Goal: Task Accomplishment & Management: Manage account settings

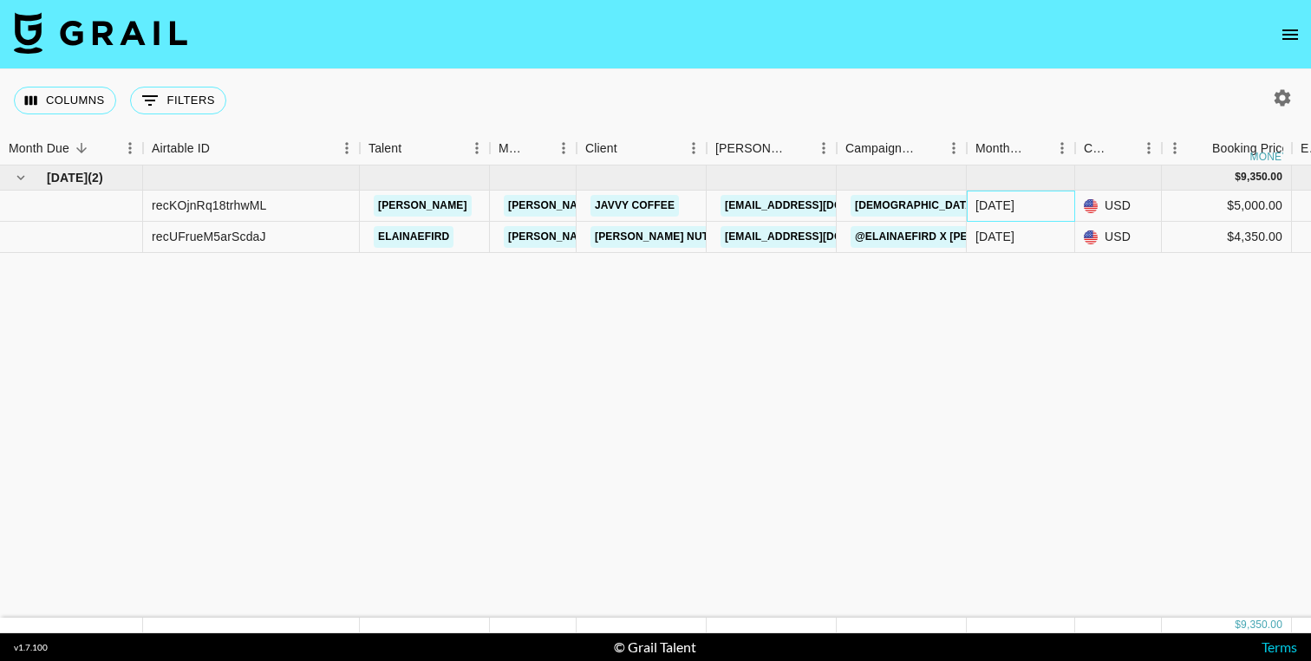
click at [1028, 206] on div "[DATE]" at bounding box center [1021, 206] width 108 height 31
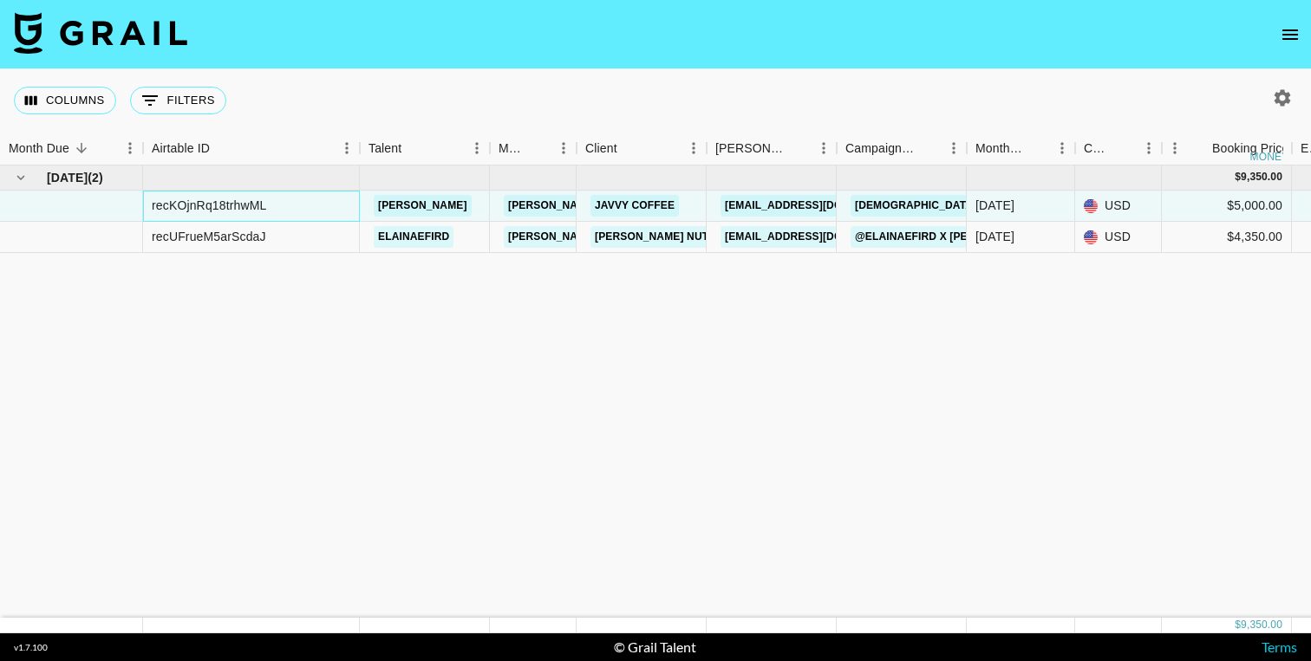
click at [260, 208] on div "recKOjnRq18trhwML" at bounding box center [209, 205] width 115 height 17
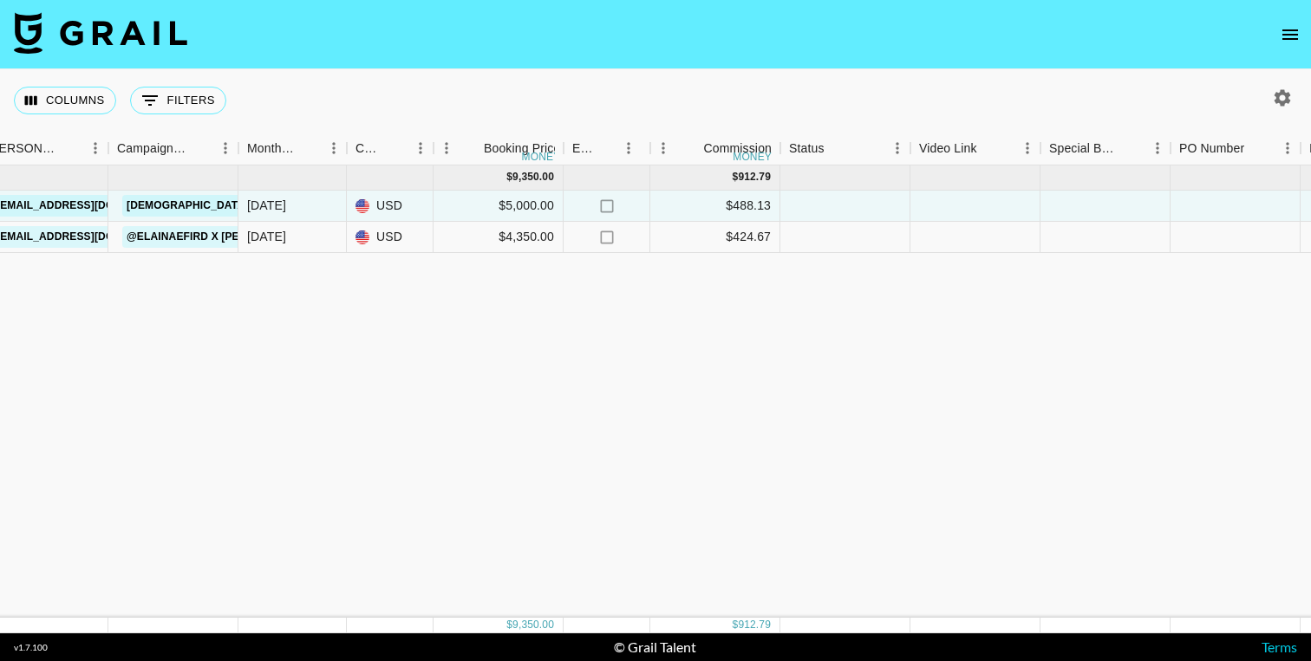
scroll to position [0, 730]
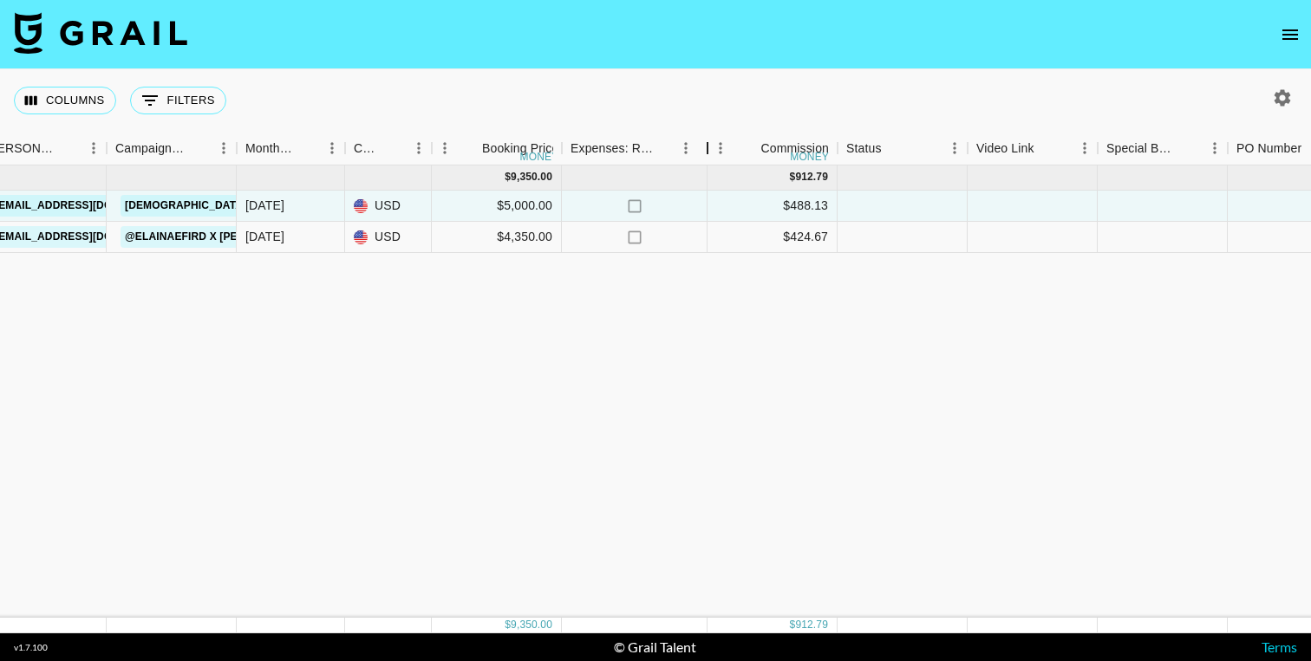
drag, startPoint x: 650, startPoint y: 145, endPoint x: 709, endPoint y: 146, distance: 59.0
click at [709, 146] on div "Expenses: Remove Commission?" at bounding box center [707, 149] width 21 height 34
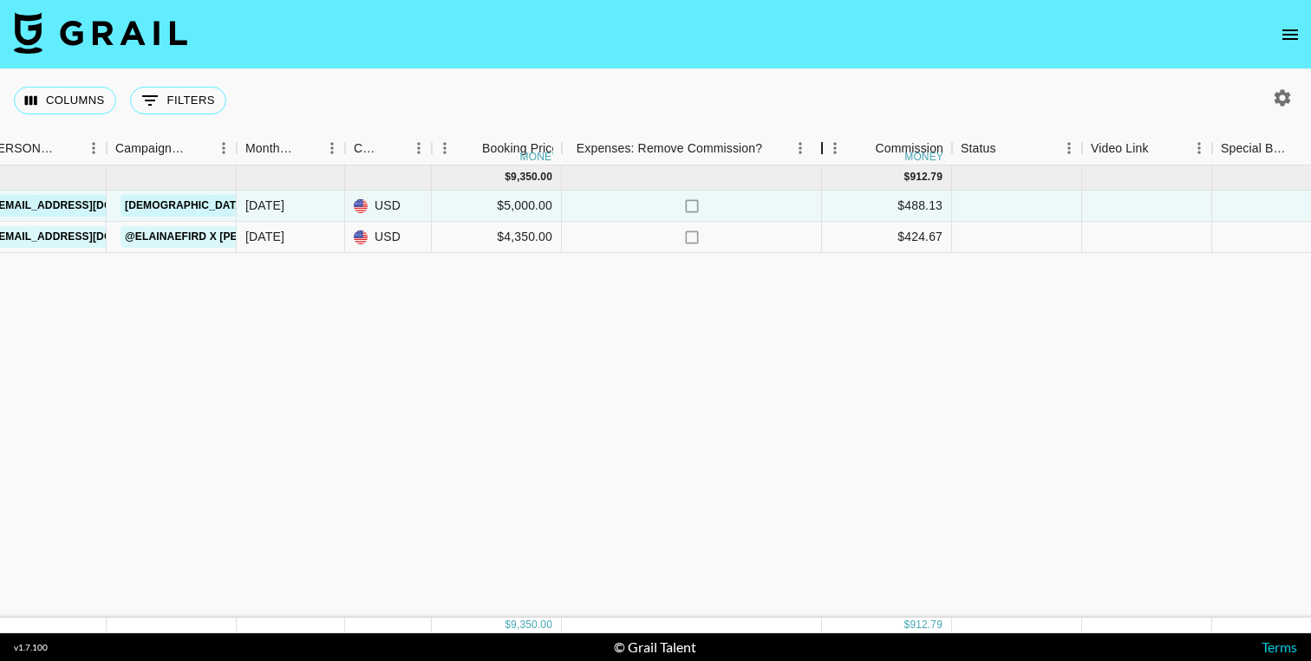
drag, startPoint x: 709, startPoint y: 146, endPoint x: 824, endPoint y: 158, distance: 115.1
click at [824, 158] on div "Expenses: Remove Commission?" at bounding box center [821, 149] width 21 height 34
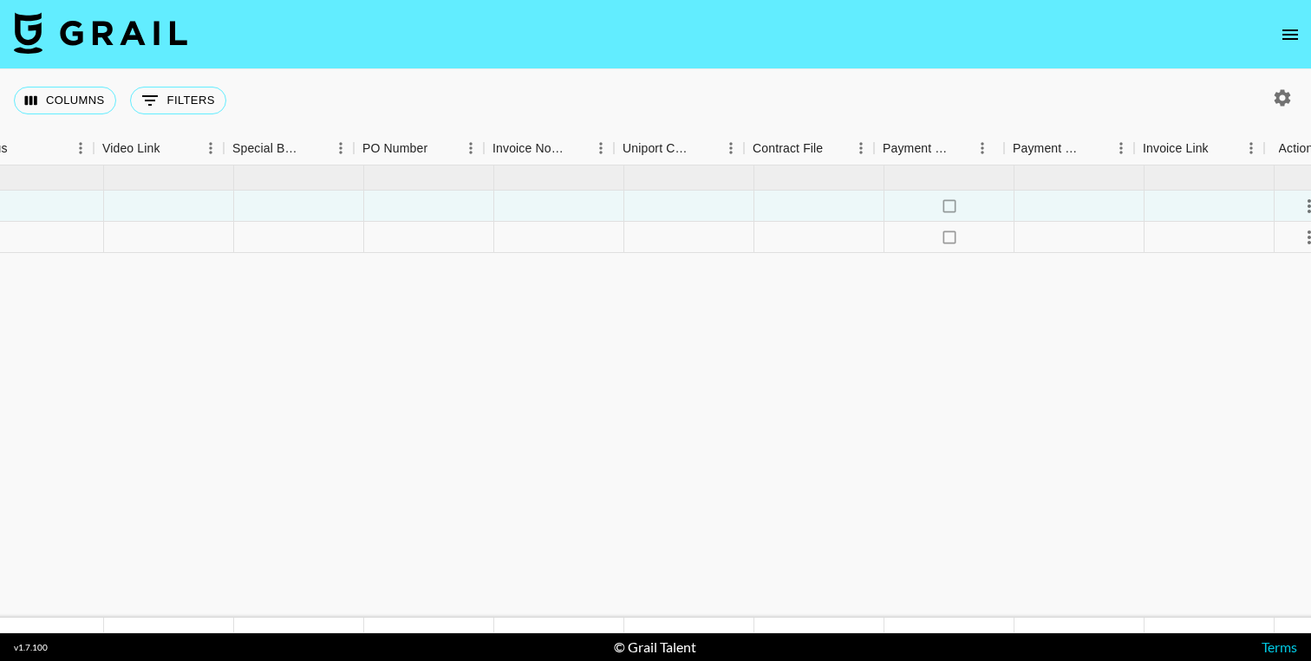
scroll to position [0, 1731]
click at [645, 201] on div at bounding box center [666, 206] width 130 height 31
click at [1284, 205] on icon "select merge strategy" at bounding box center [1285, 206] width 3 height 14
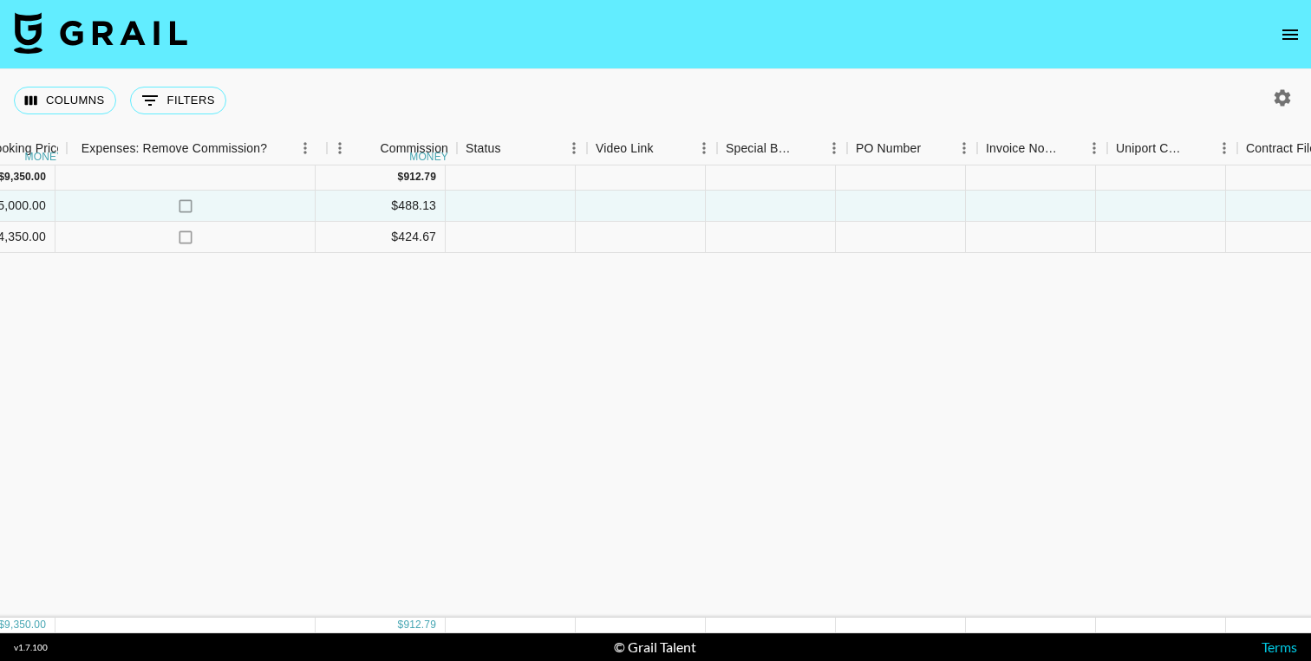
scroll to position [0, 1178]
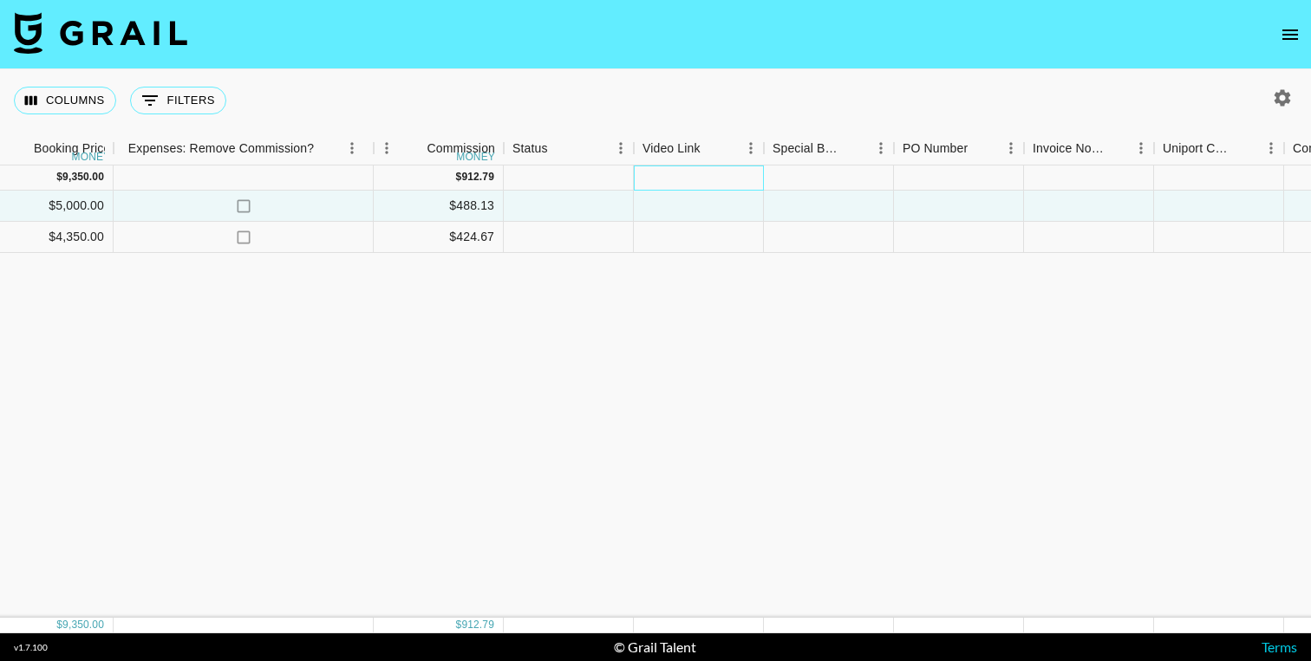
click at [658, 179] on div at bounding box center [699, 178] width 130 height 25
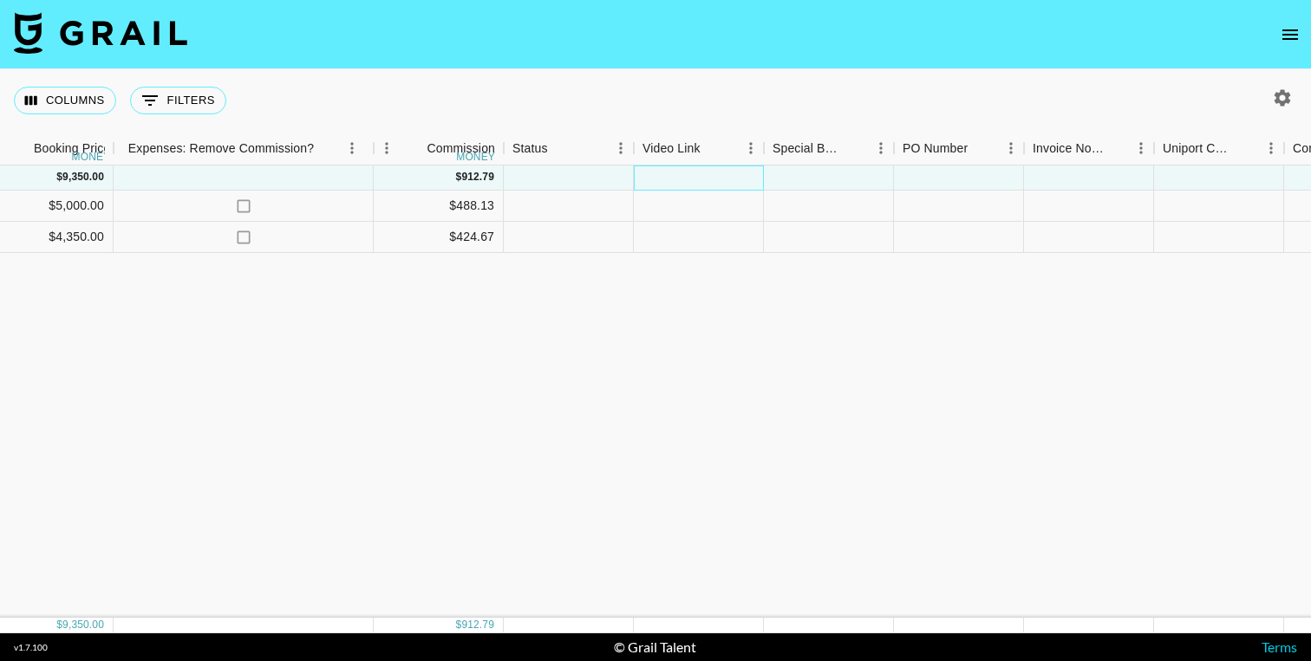
click at [658, 179] on div at bounding box center [699, 178] width 130 height 25
click at [699, 179] on div at bounding box center [699, 178] width 130 height 25
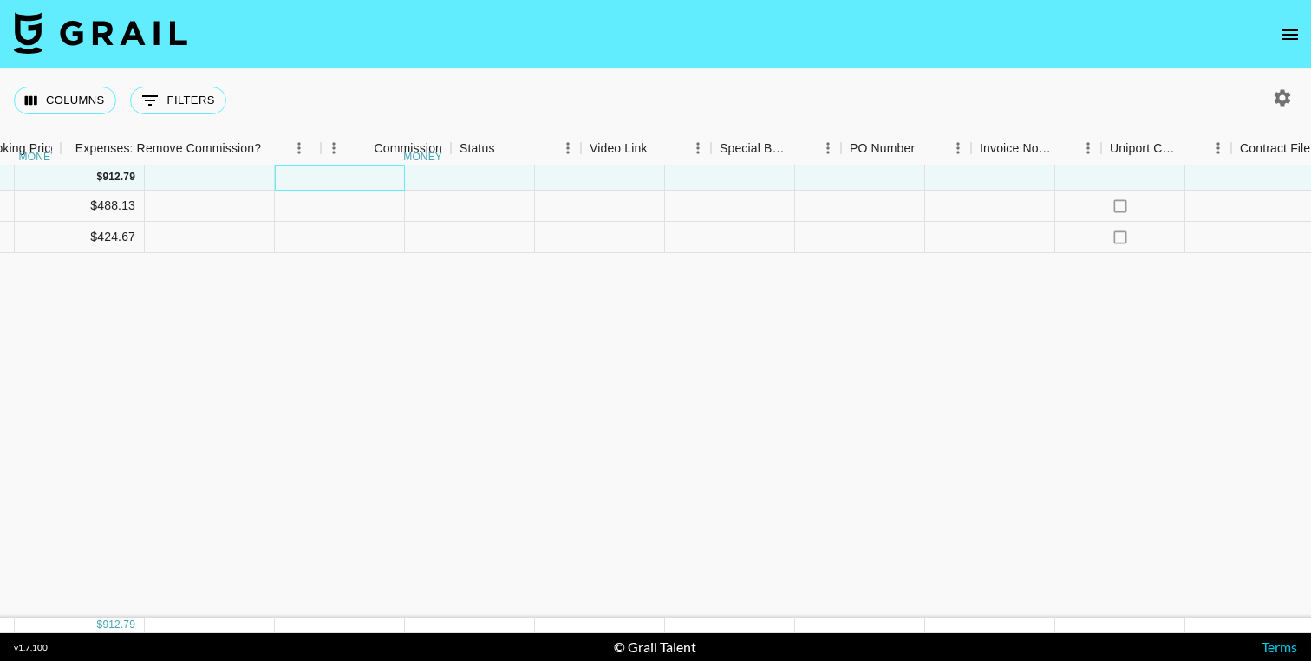
scroll to position [0, 1741]
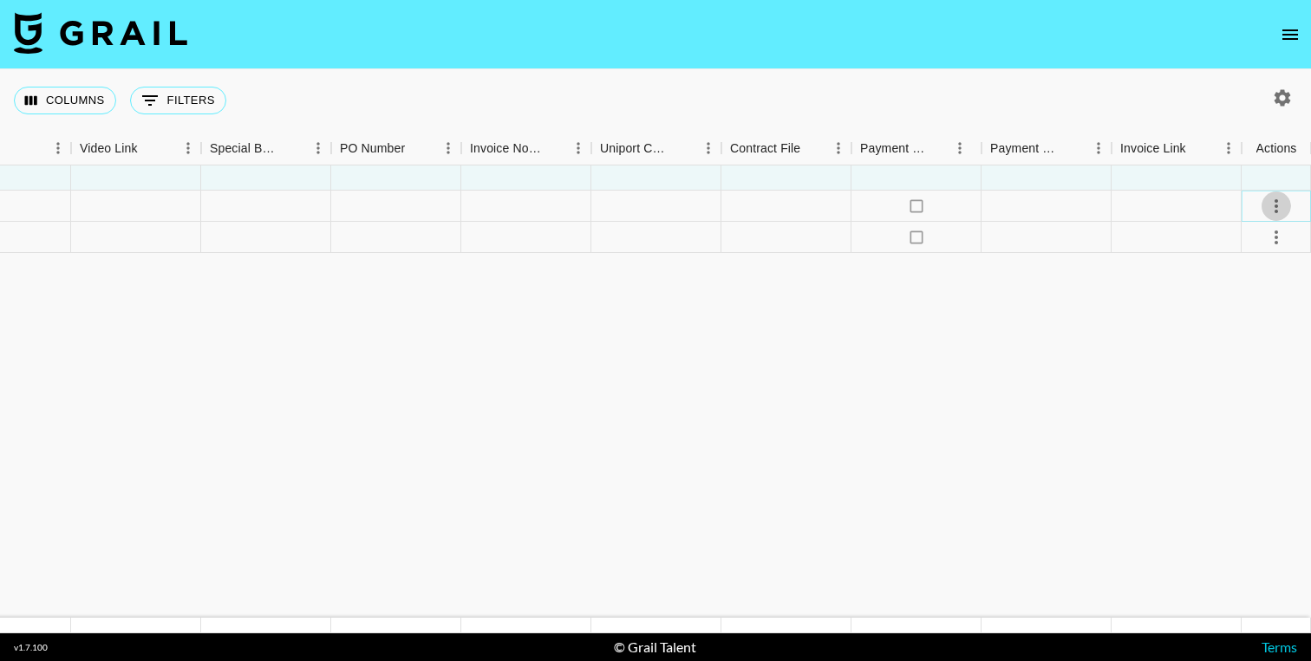
click at [1273, 205] on icon "select merge strategy" at bounding box center [1276, 206] width 21 height 21
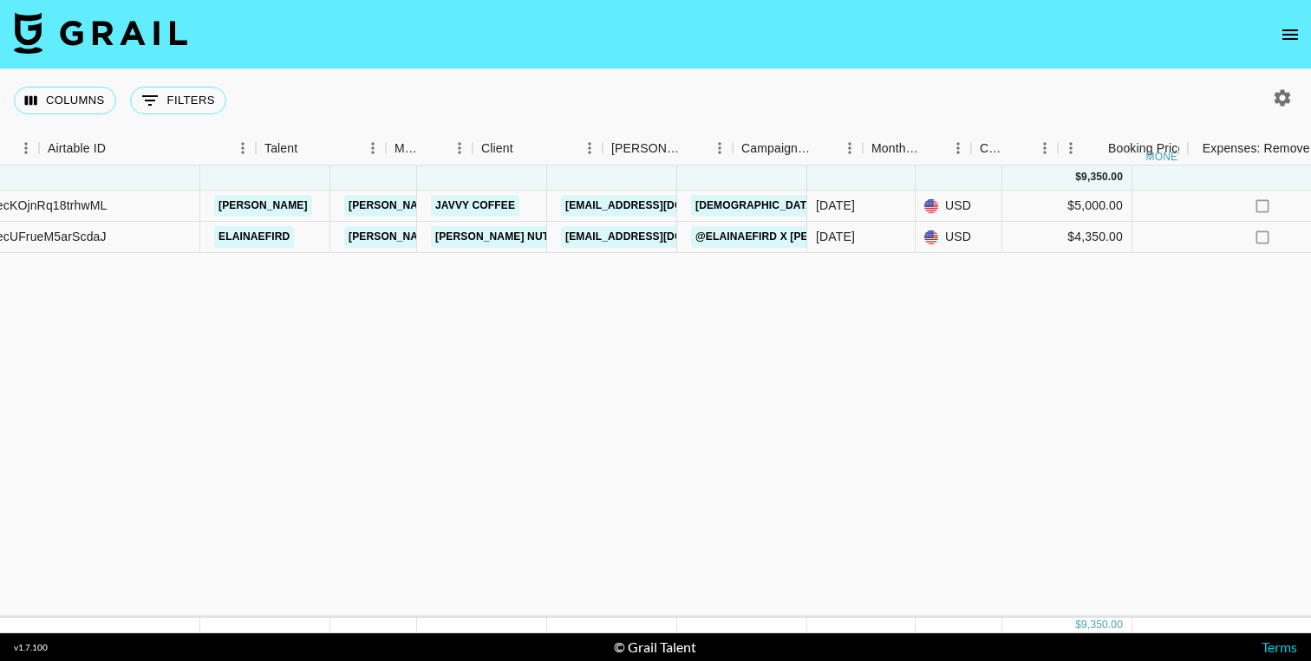
scroll to position [0, 0]
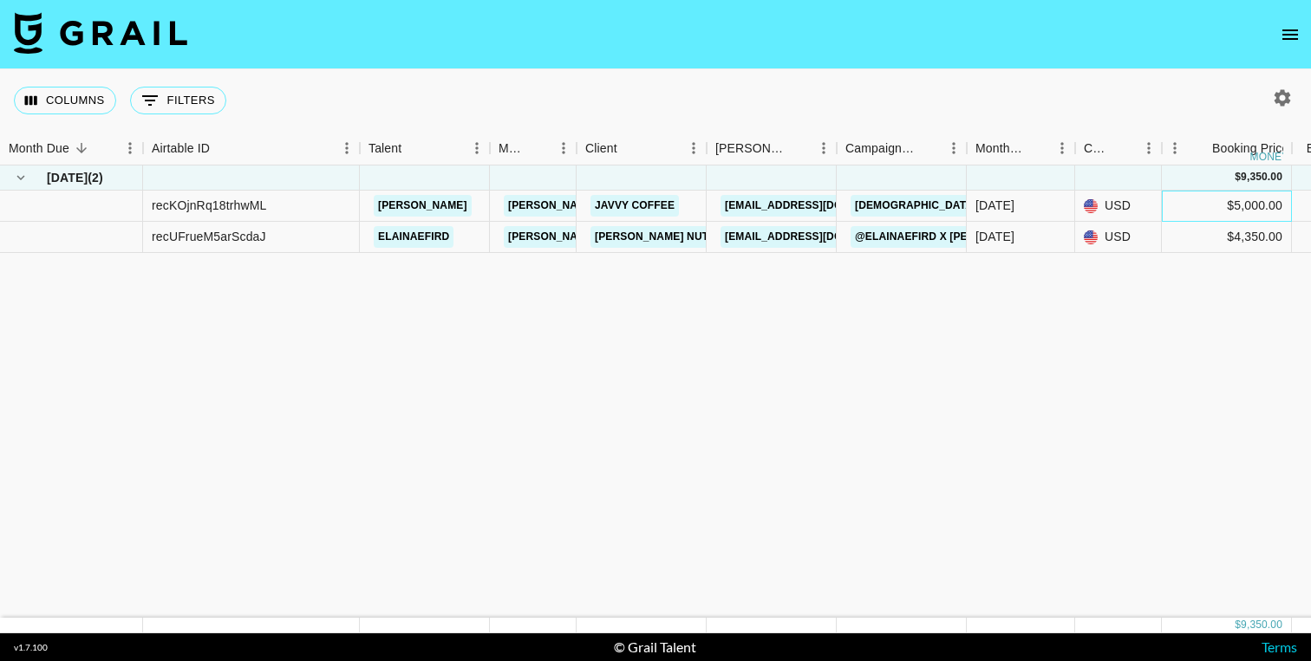
click at [1170, 205] on div "$5,000.00" at bounding box center [1227, 206] width 130 height 31
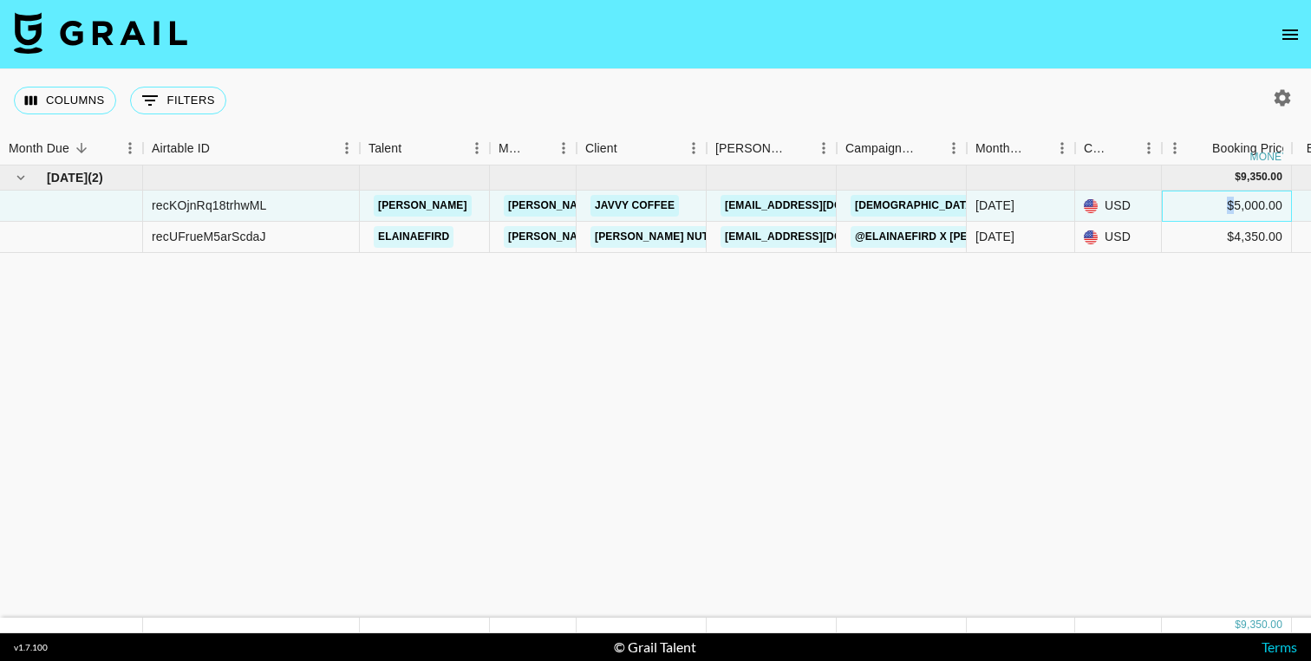
click at [1170, 205] on div "$5,000.00" at bounding box center [1227, 206] width 130 height 31
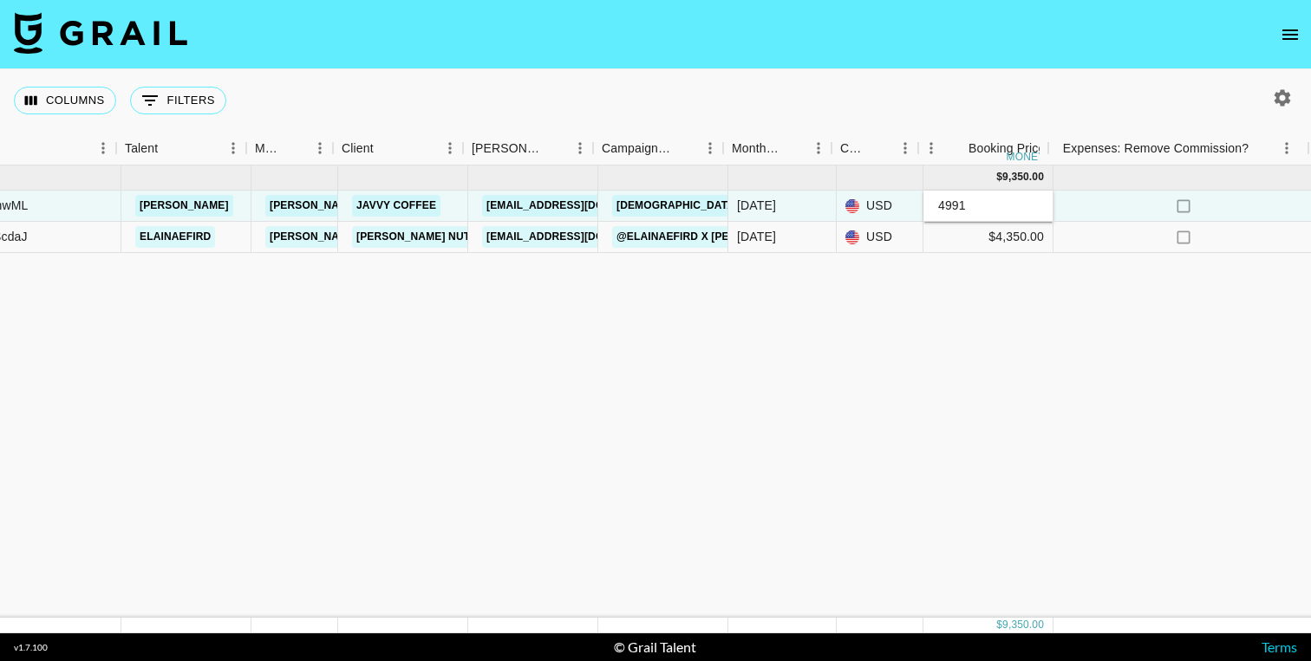
scroll to position [0, 252]
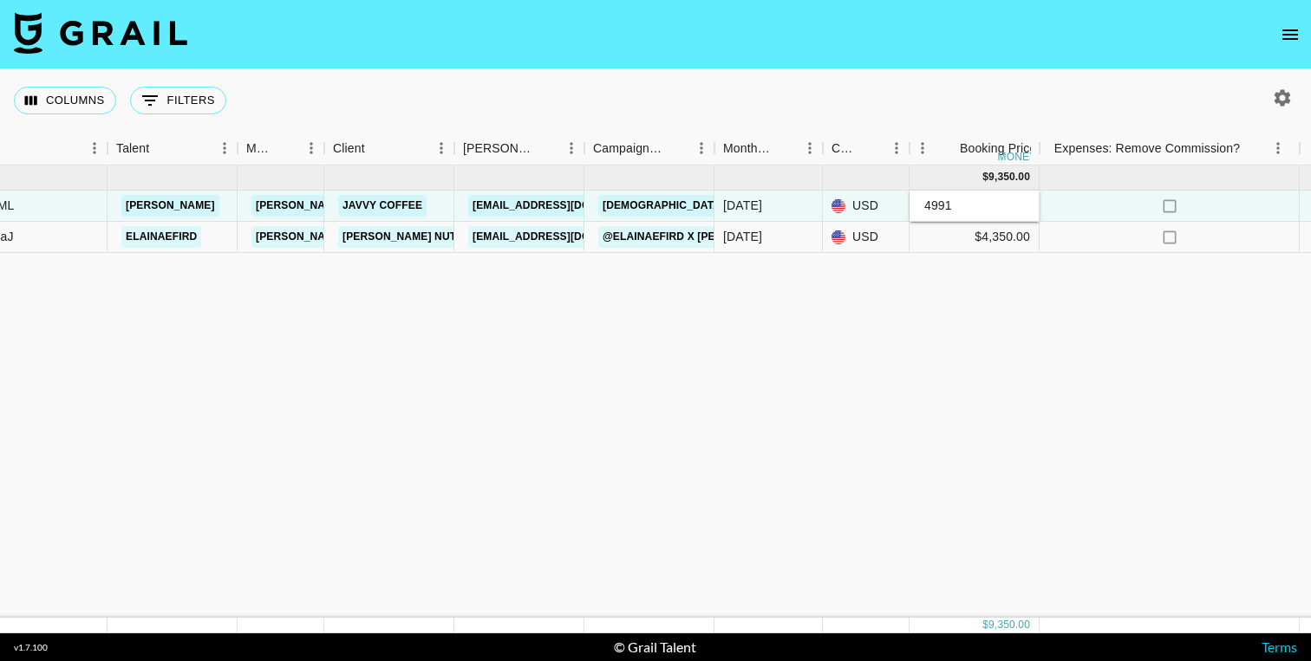
type input "4991"
click at [1110, 199] on div "no" at bounding box center [1169, 206] width 260 height 31
click at [992, 206] on div "$4,991.00" at bounding box center [974, 206] width 130 height 31
click at [1094, 277] on div "[DATE] ( 2 ) $ 9,341.00 $ 911.92 recKOjnRq18trhwML [PERSON_NAME] [PERSON_NAME][…" at bounding box center [1273, 392] width 3051 height 453
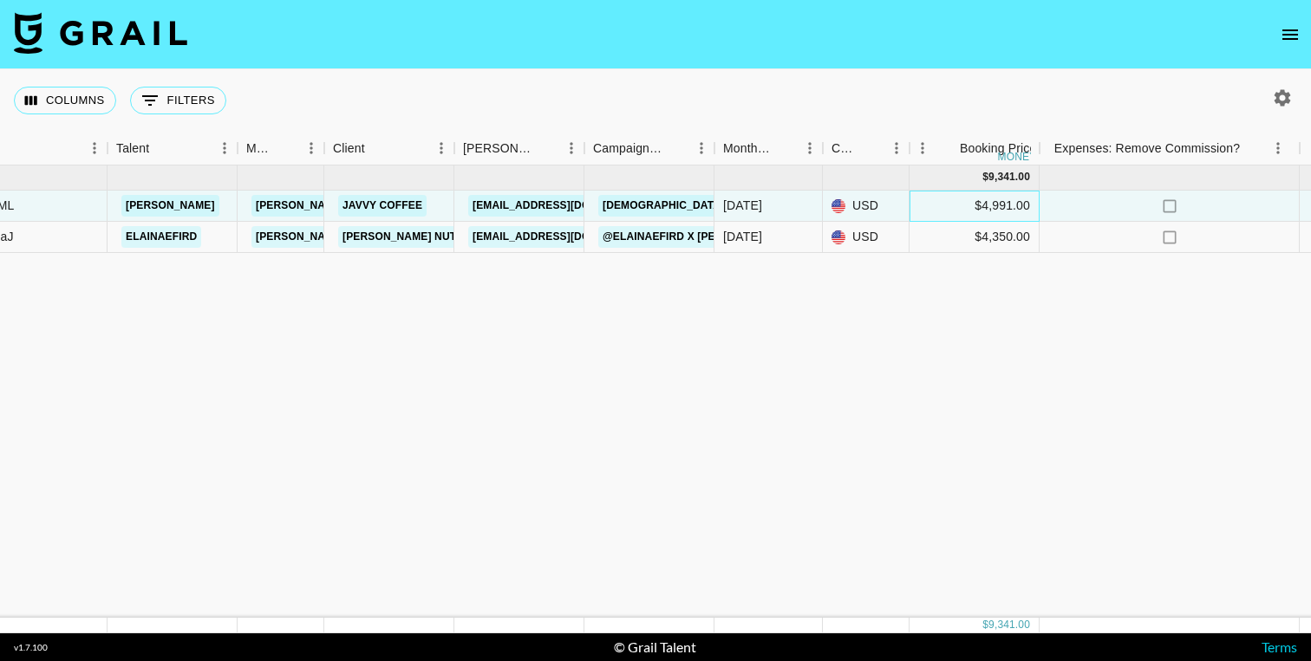
click at [999, 206] on div "$4,991.00" at bounding box center [974, 206] width 130 height 31
click at [1006, 202] on div "$4,991.00" at bounding box center [974, 206] width 130 height 31
click at [1014, 200] on input "4992" at bounding box center [973, 206] width 127 height 14
click at [1014, 200] on input "4993" at bounding box center [973, 206] width 127 height 14
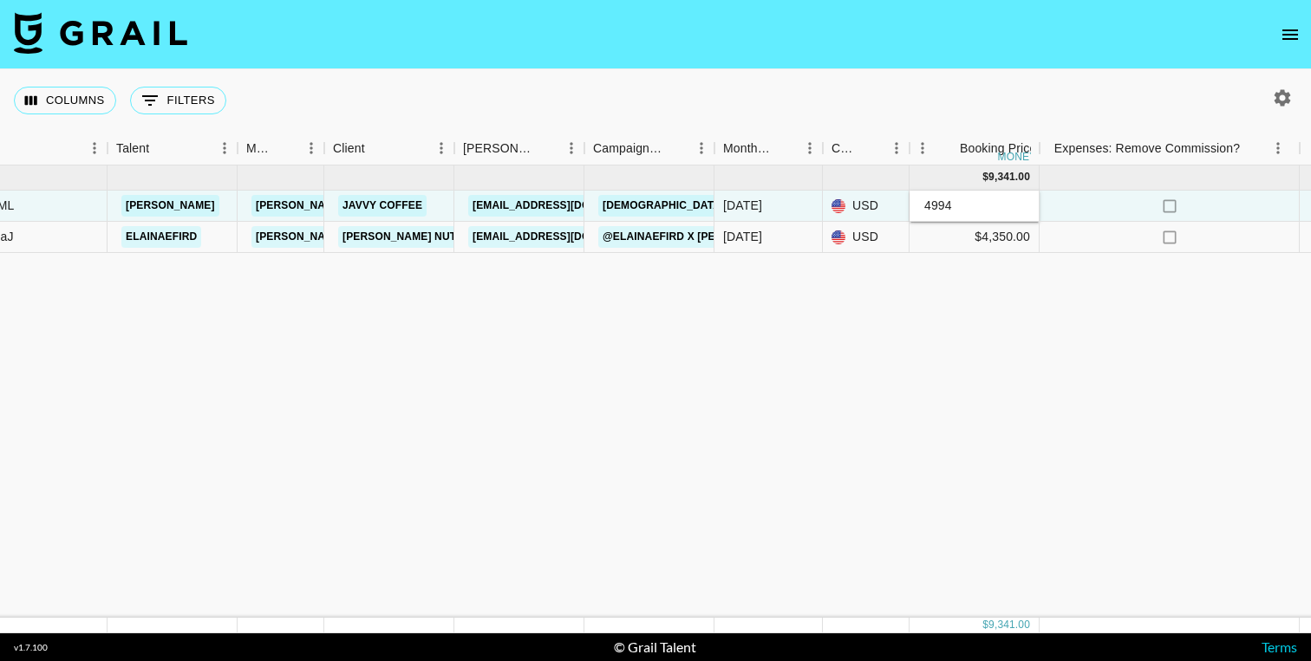
click at [1014, 200] on input "4994" at bounding box center [973, 206] width 127 height 14
click at [1014, 200] on input "4995" at bounding box center [973, 206] width 127 height 14
click at [1014, 200] on input "4996" at bounding box center [973, 206] width 127 height 14
click at [1014, 200] on input "4997" at bounding box center [973, 206] width 127 height 14
click at [1014, 200] on input "4998" at bounding box center [973, 206] width 127 height 14
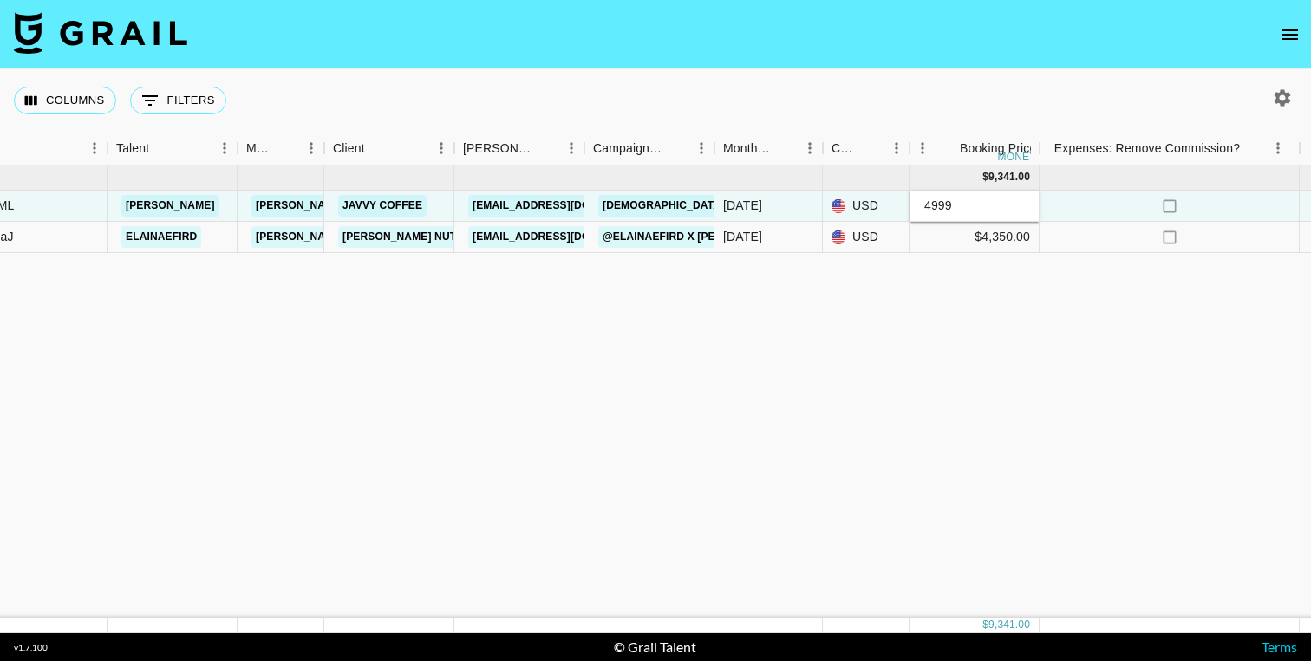
click at [1014, 200] on input "4999" at bounding box center [973, 206] width 127 height 14
click at [1014, 200] on input "5000" at bounding box center [973, 206] width 127 height 14
click at [1014, 200] on input "5001" at bounding box center [973, 206] width 127 height 14
type input "5000"
click at [1019, 210] on input "5000" at bounding box center [973, 206] width 127 height 14
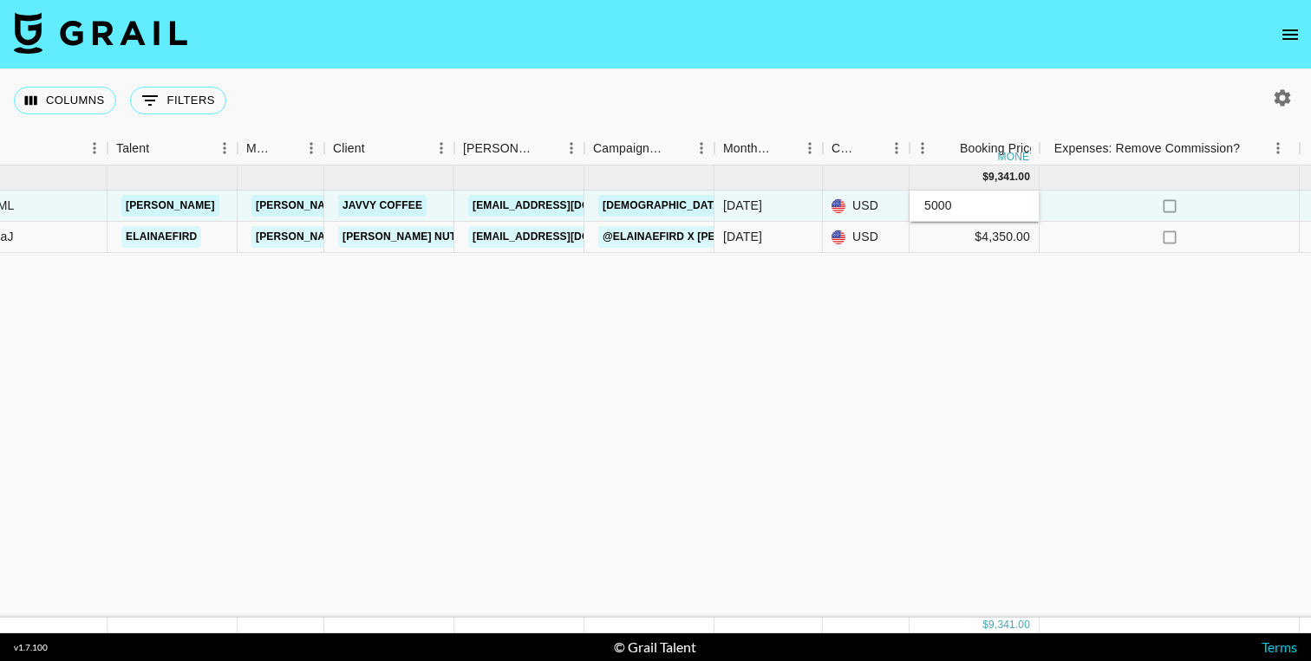
click at [987, 332] on div "[DATE] ( 2 ) $ 9,341.00 $ 911.92 recKOjnRq18trhwML [PERSON_NAME] [PERSON_NAME][…" at bounding box center [1273, 392] width 3051 height 453
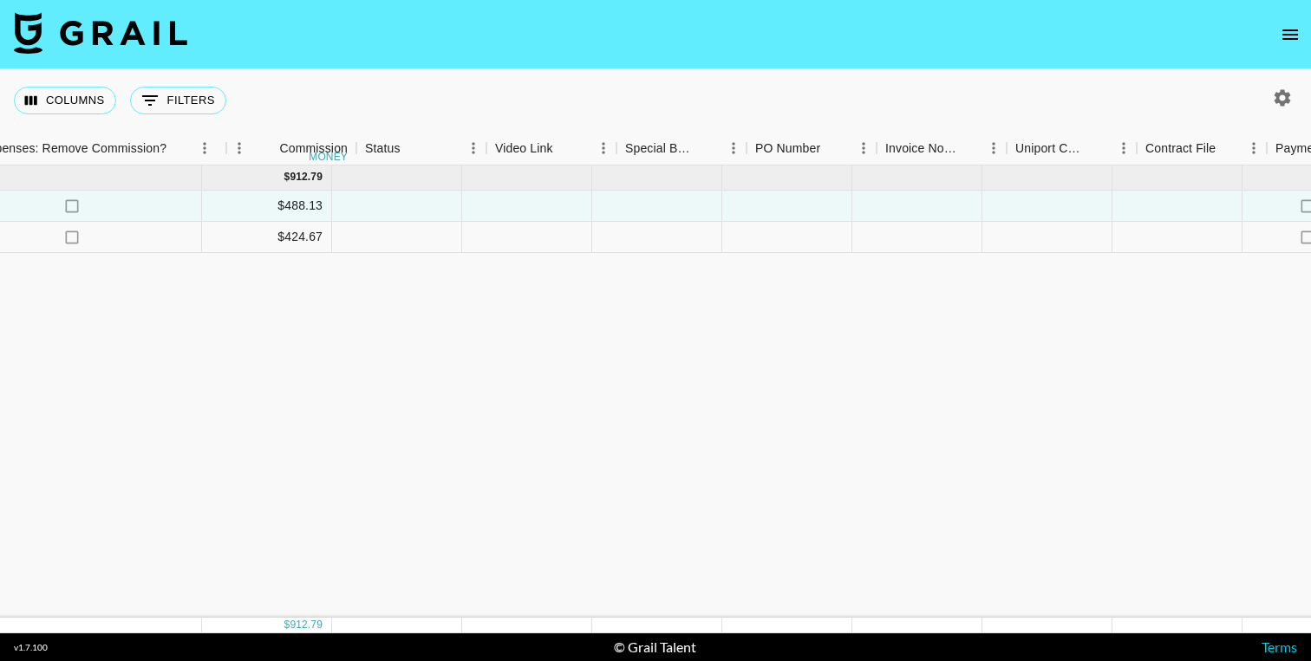
scroll to position [0, 1386]
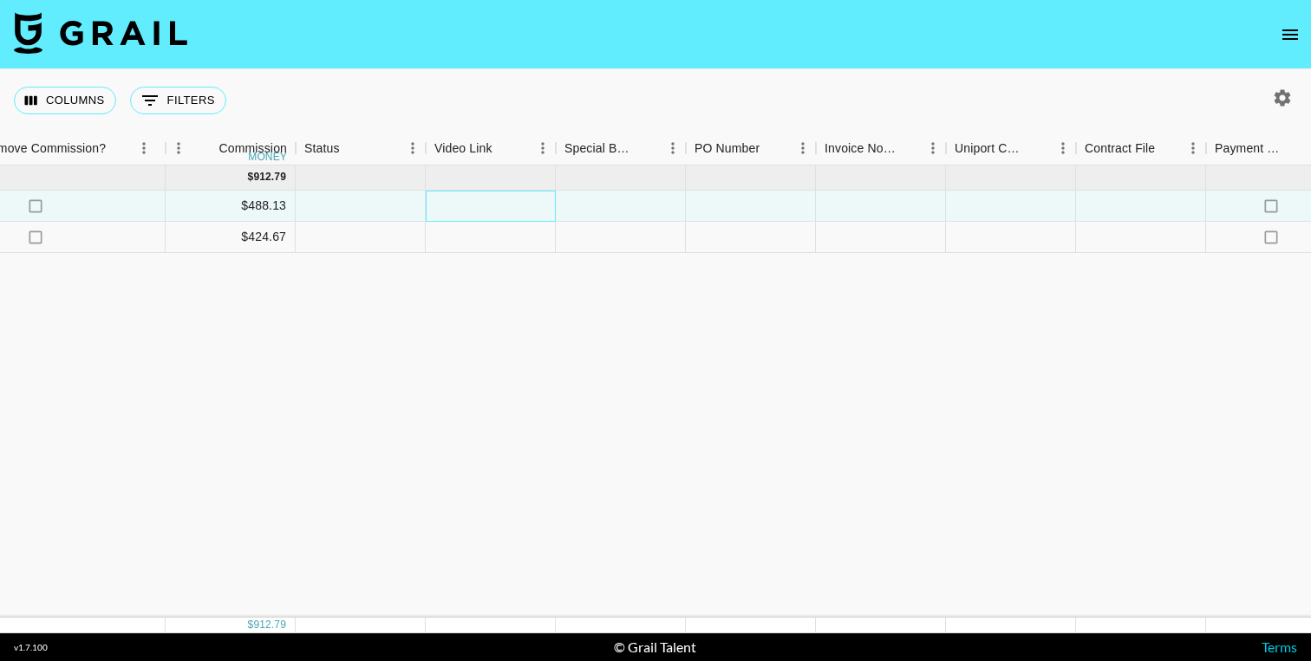
click at [489, 198] on div at bounding box center [491, 206] width 130 height 31
click at [537, 371] on div "[DATE] ( 2 ) $ 9,350.00 $ 912.79 recKOjnRq18trhwML [PERSON_NAME] [PERSON_NAME][…" at bounding box center [139, 392] width 3051 height 453
click at [499, 194] on div at bounding box center [491, 206] width 130 height 31
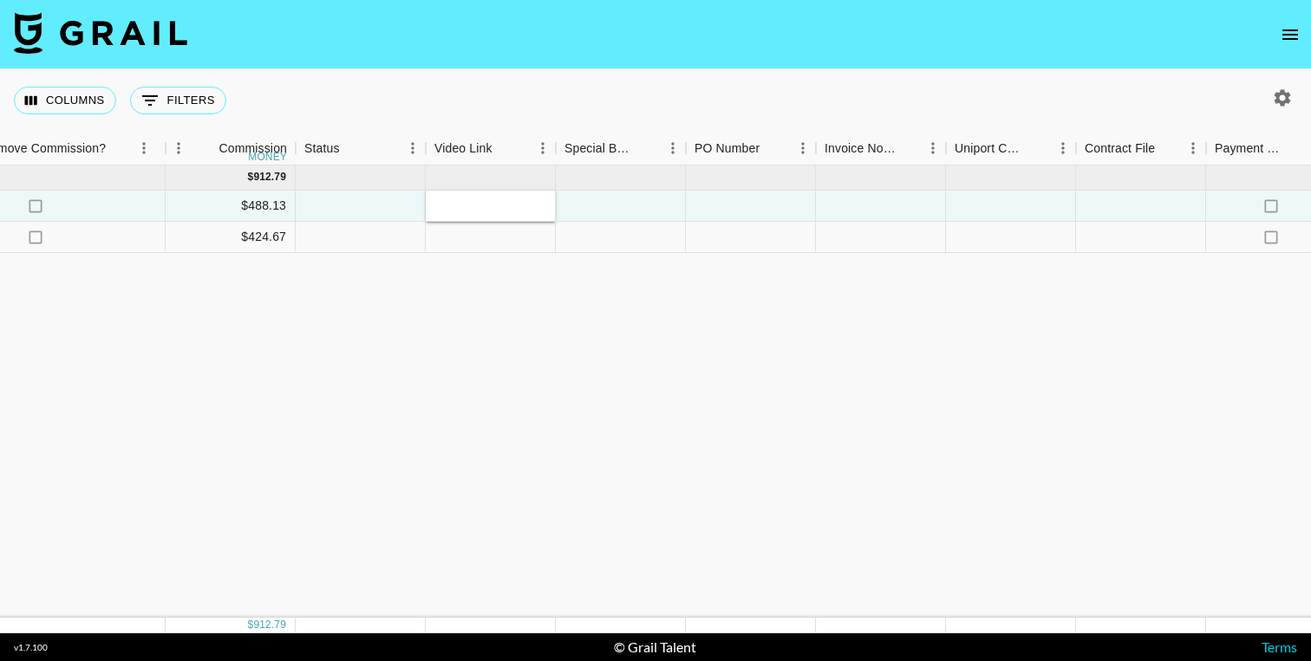
type input "[URL][DOMAIN_NAME]"
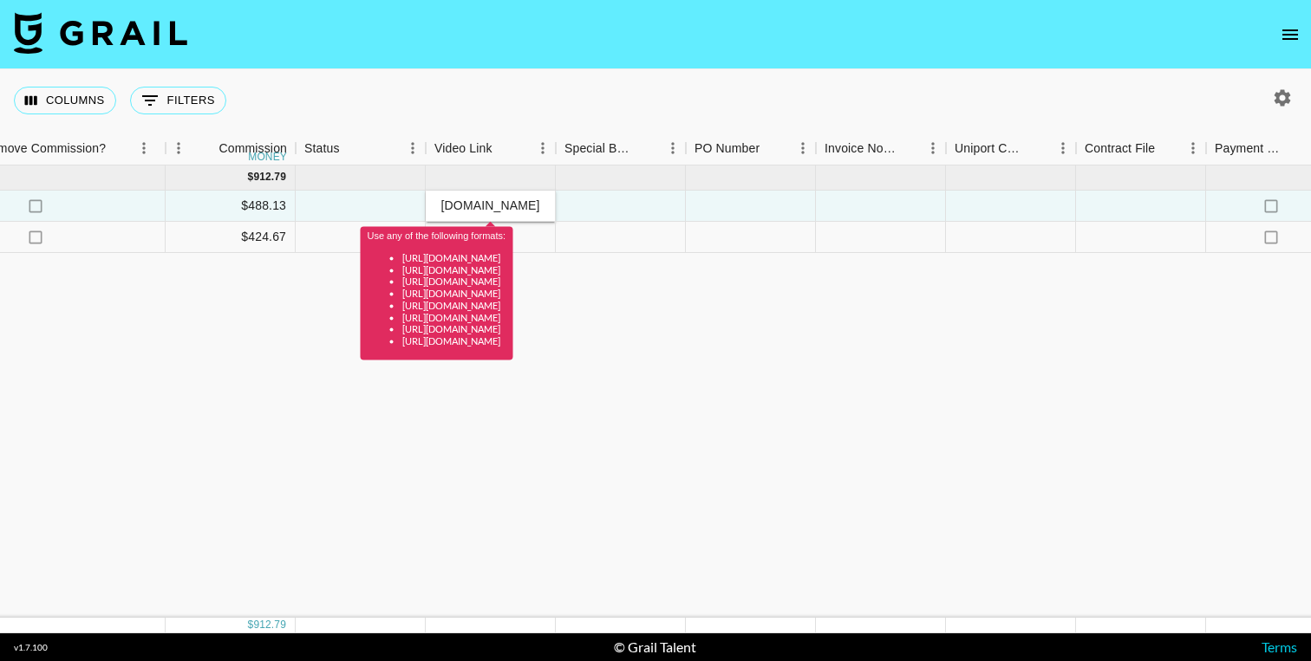
click at [508, 201] on input "[URL][DOMAIN_NAME]" at bounding box center [490, 206] width 127 height 14
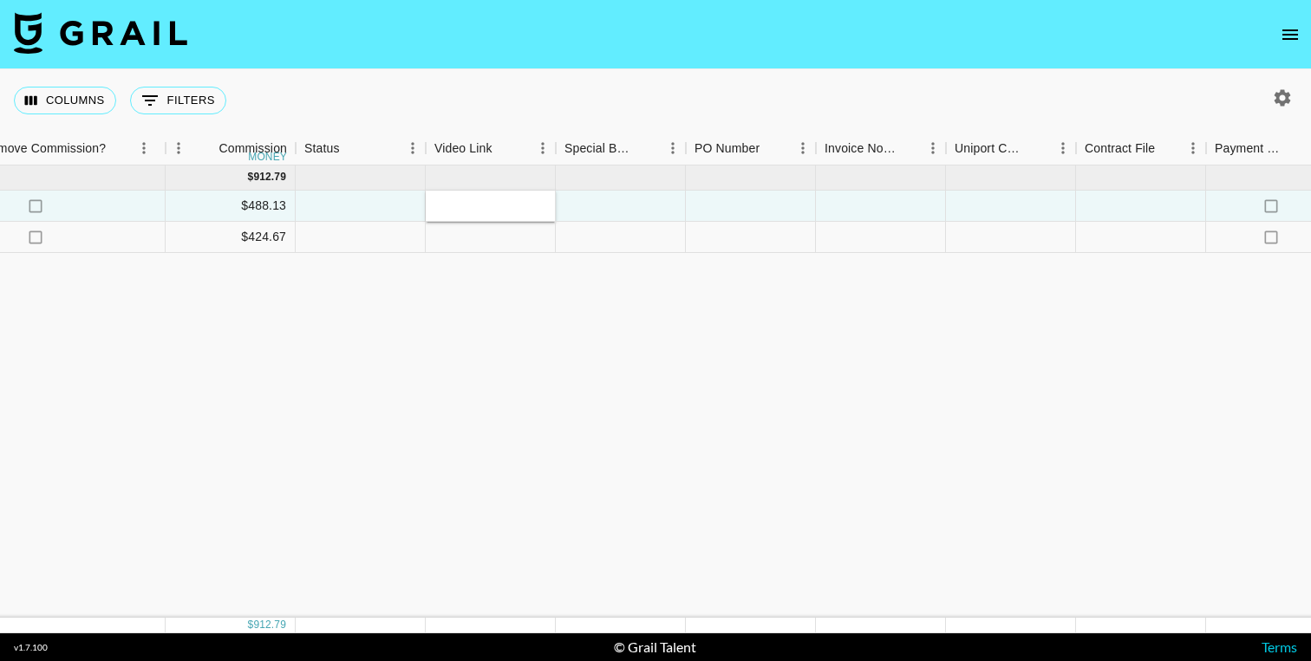
click at [813, 447] on div "[DATE] ( 2 ) $ 9,350.00 $ 912.79 recKOjnRq18trhwML [PERSON_NAME] [PERSON_NAME][…" at bounding box center [139, 392] width 3051 height 453
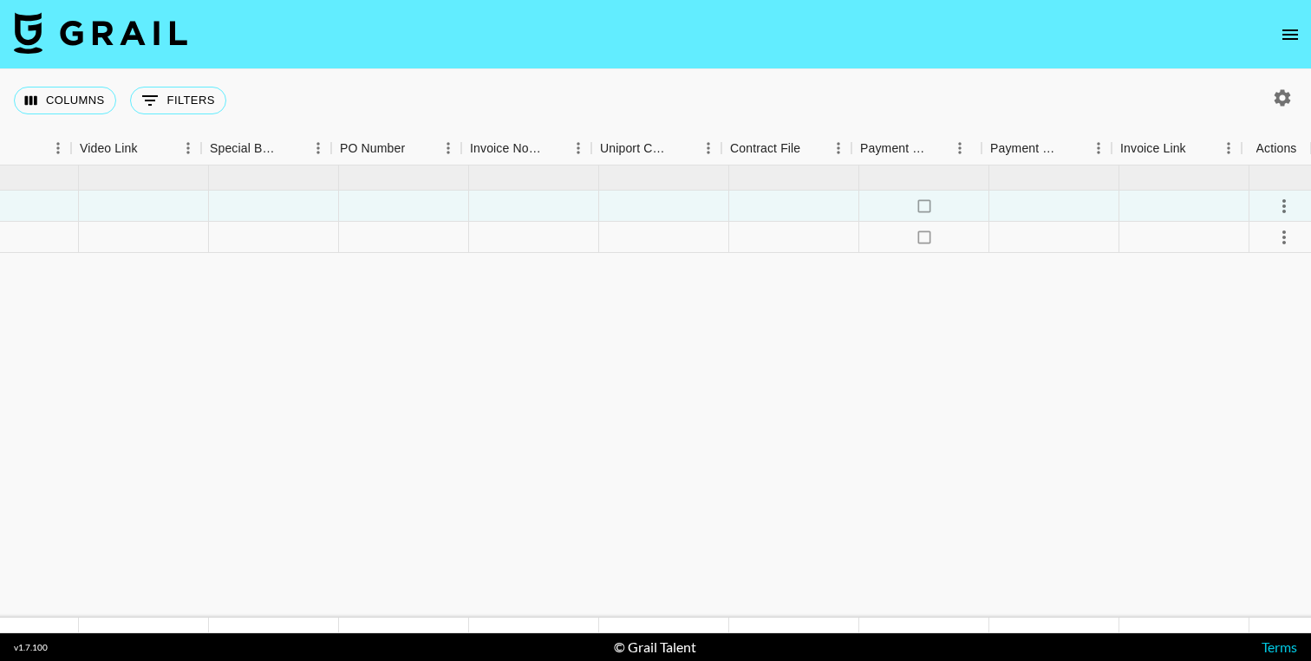
scroll to position [0, 1741]
click at [1274, 205] on icon "select merge strategy" at bounding box center [1275, 206] width 3 height 14
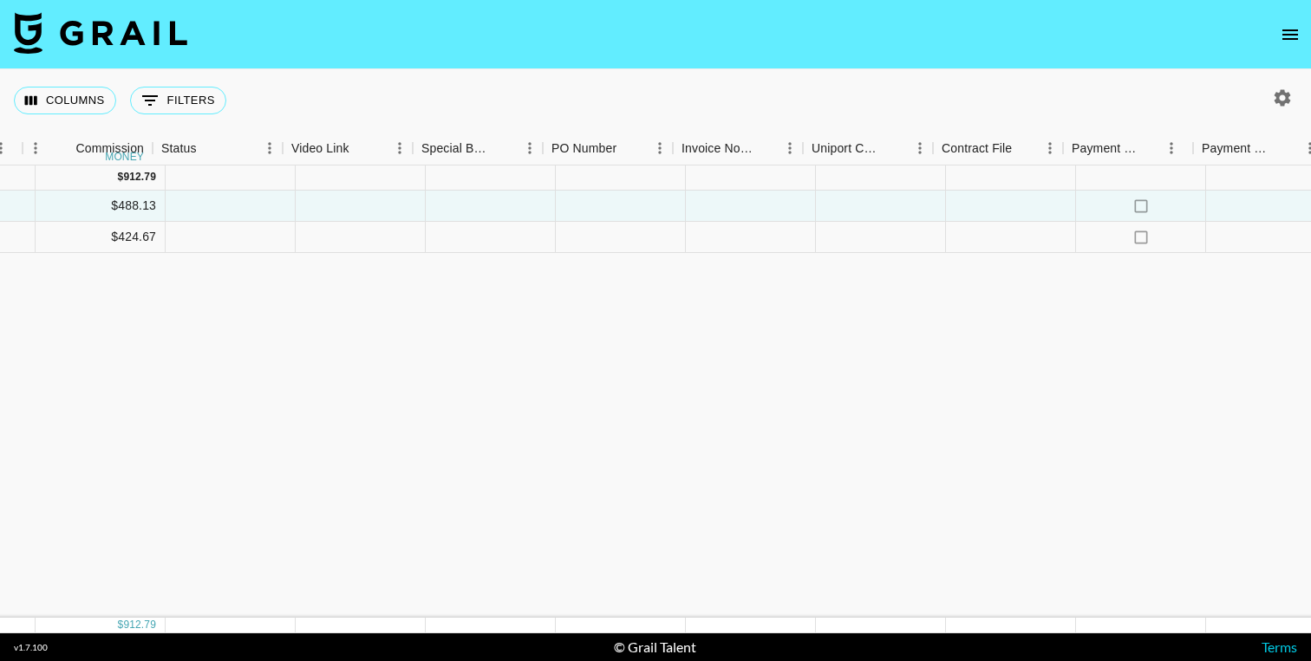
scroll to position [0, 1511]
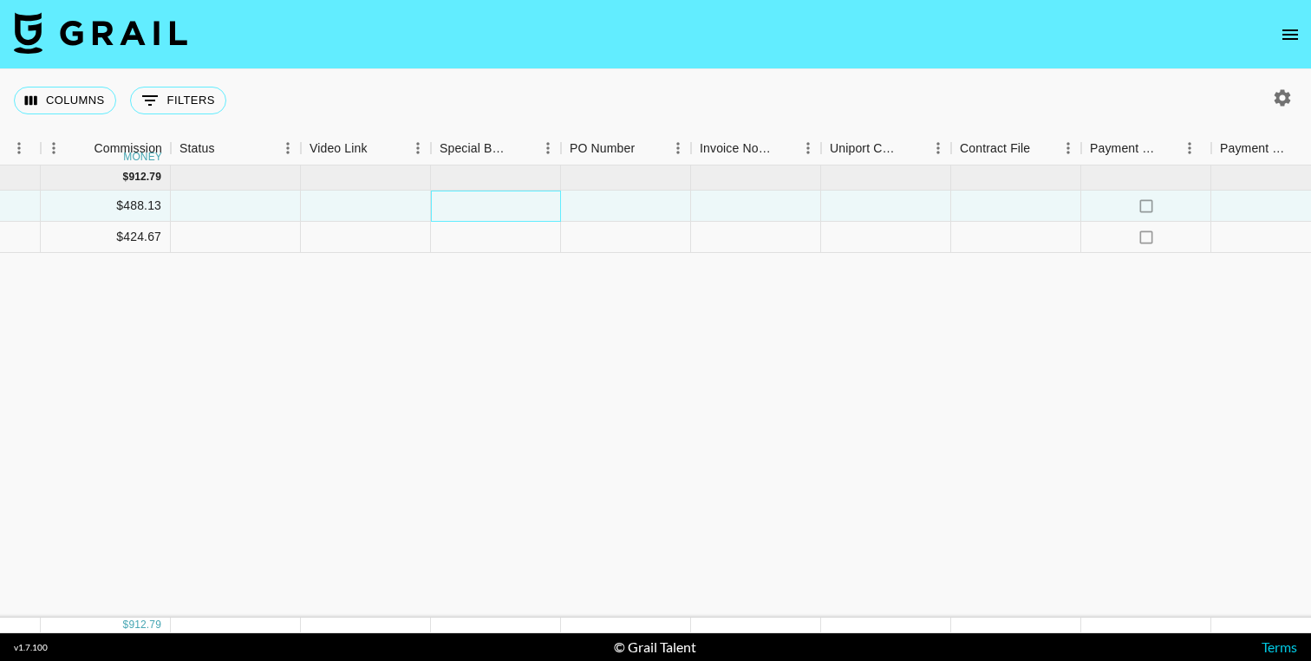
click at [518, 206] on div at bounding box center [496, 206] width 130 height 31
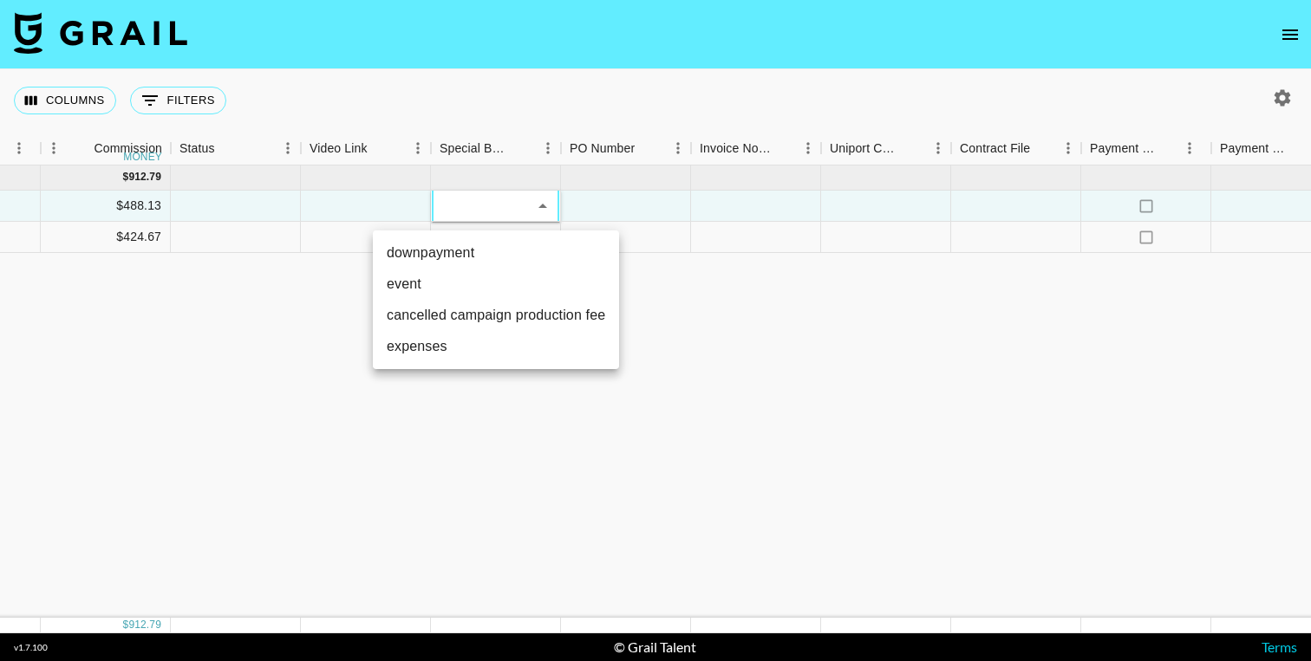
click at [746, 401] on div at bounding box center [655, 330] width 1311 height 661
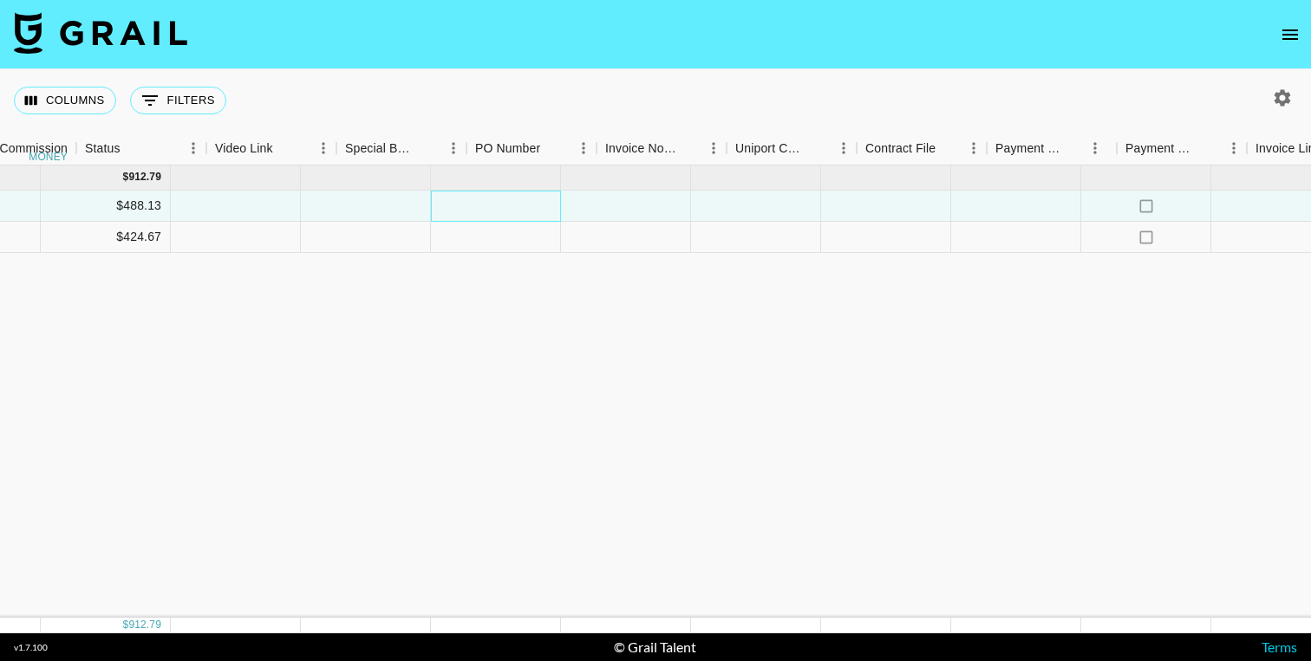
scroll to position [0, 1741]
click at [1280, 202] on icon "select merge strategy" at bounding box center [1276, 206] width 21 height 21
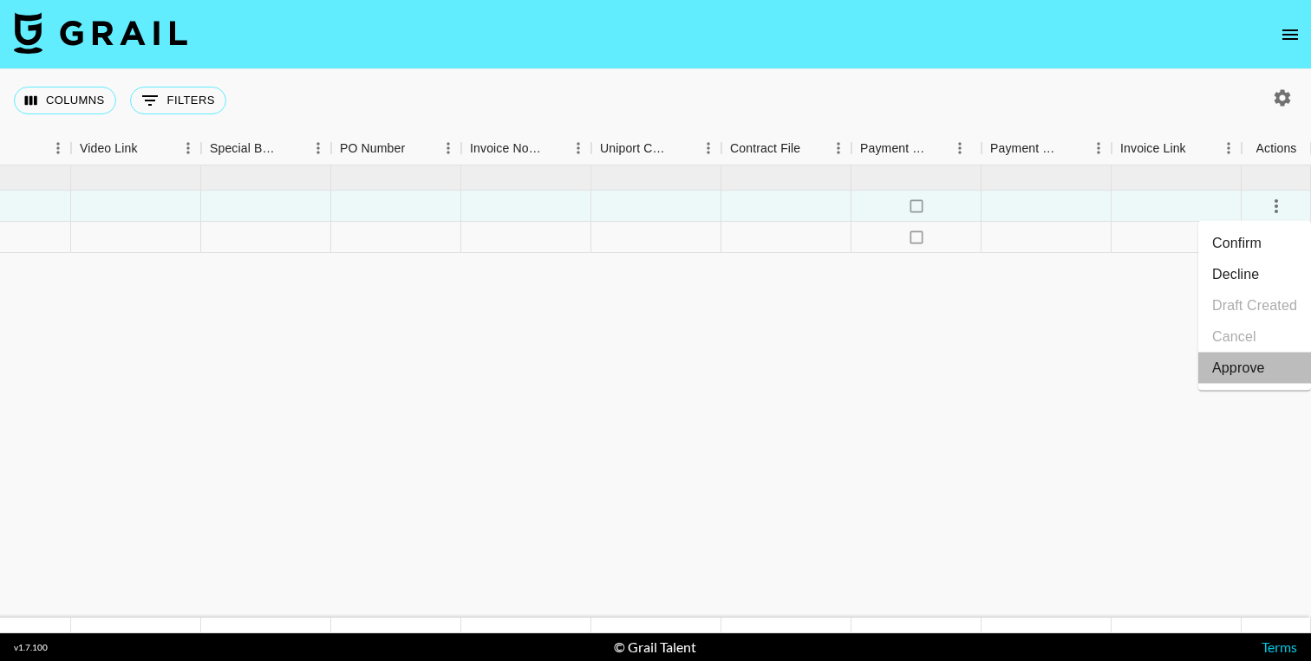
click at [1235, 368] on div "Approve" at bounding box center [1238, 368] width 53 height 21
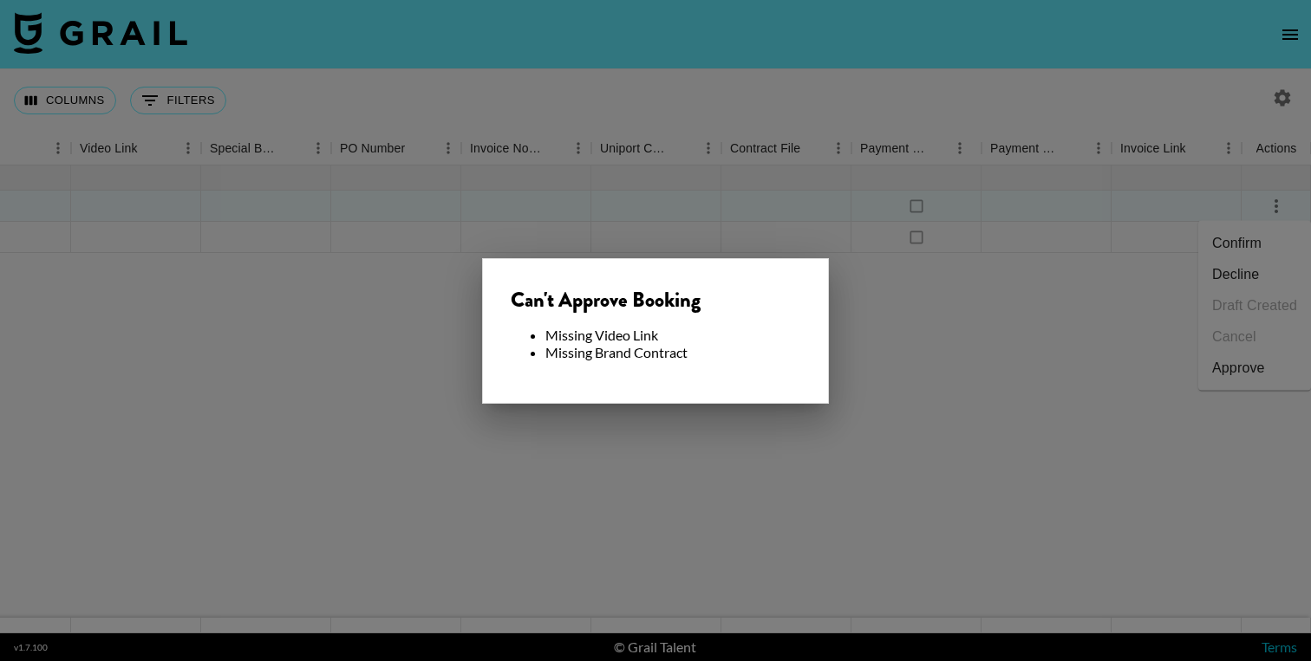
click at [938, 329] on div at bounding box center [655, 330] width 1311 height 661
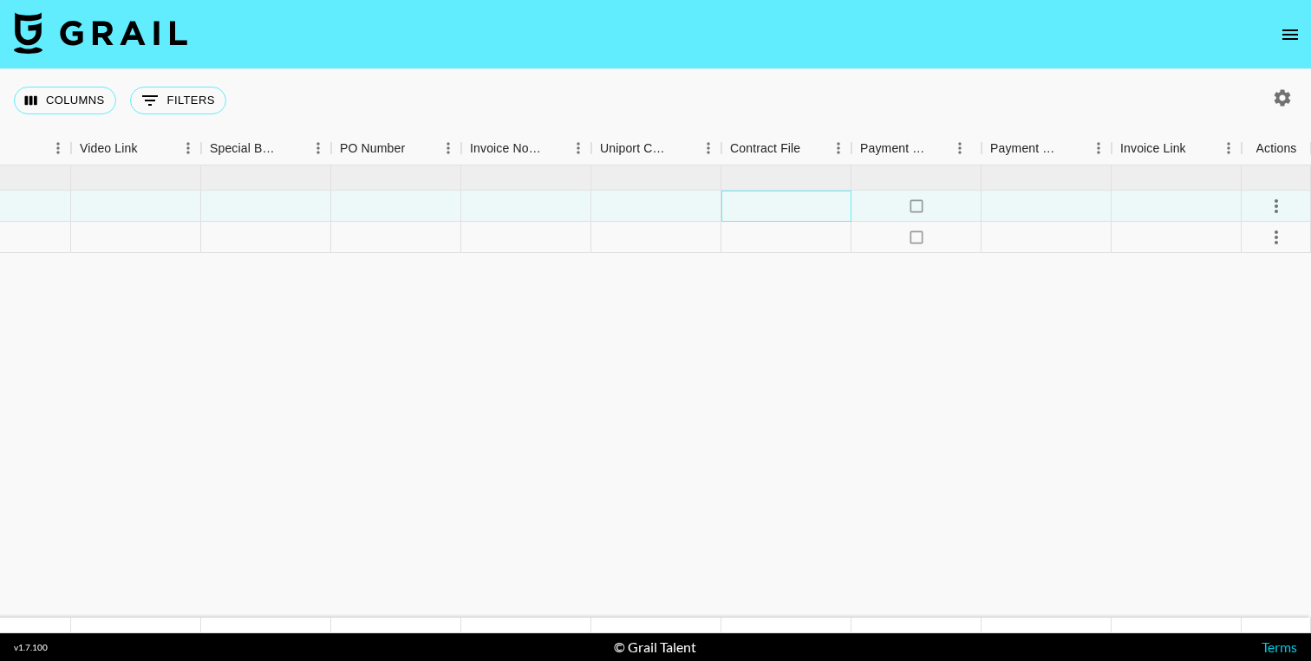
click at [767, 201] on div at bounding box center [786, 206] width 130 height 31
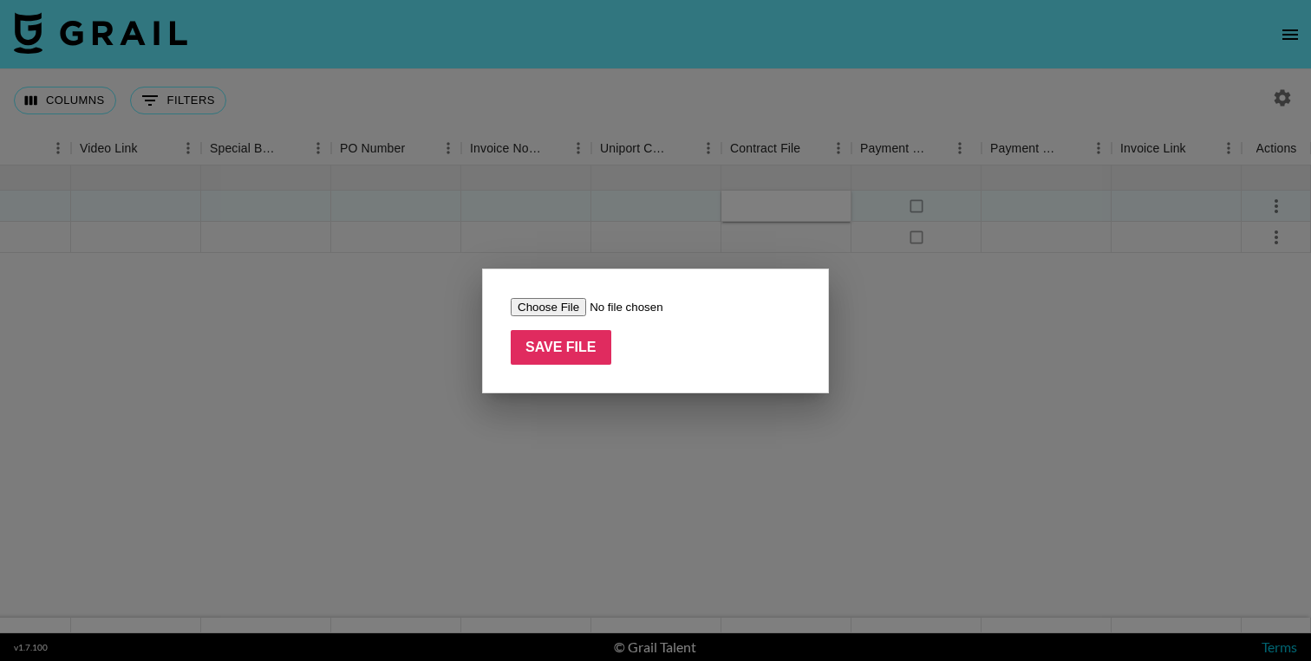
click at [327, 394] on div at bounding box center [655, 330] width 1311 height 661
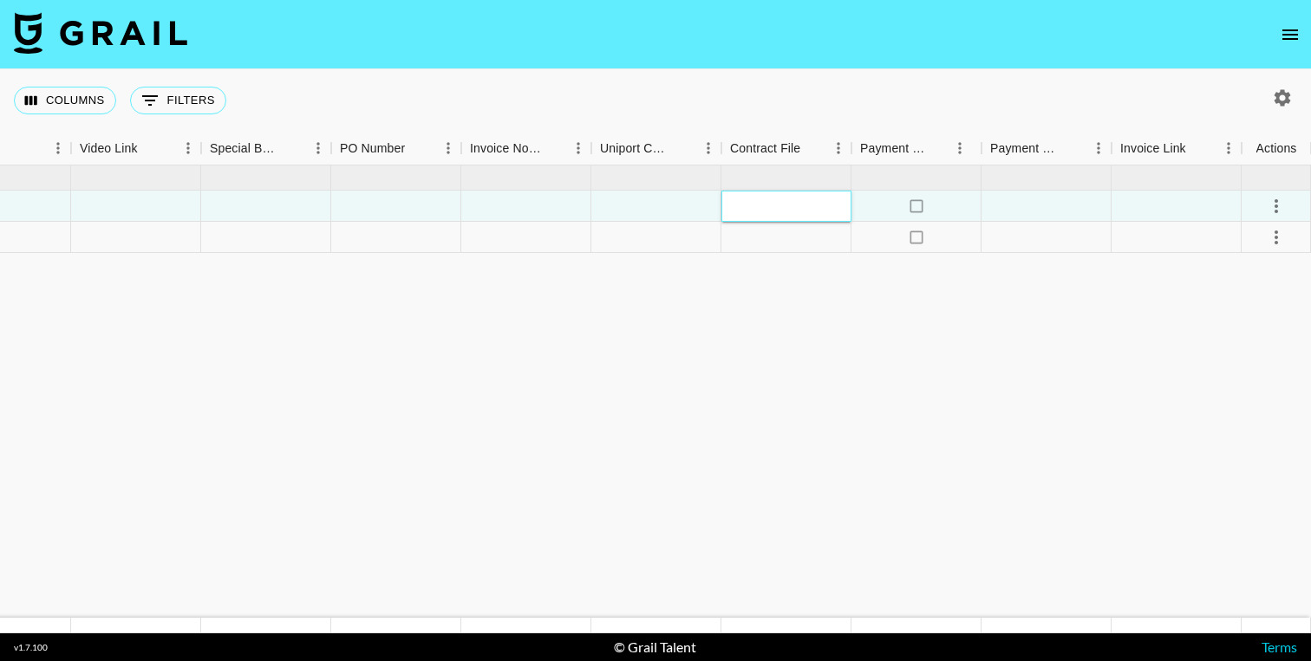
click at [758, 205] on div at bounding box center [786, 206] width 130 height 31
click at [765, 206] on div at bounding box center [786, 206] width 130 height 31
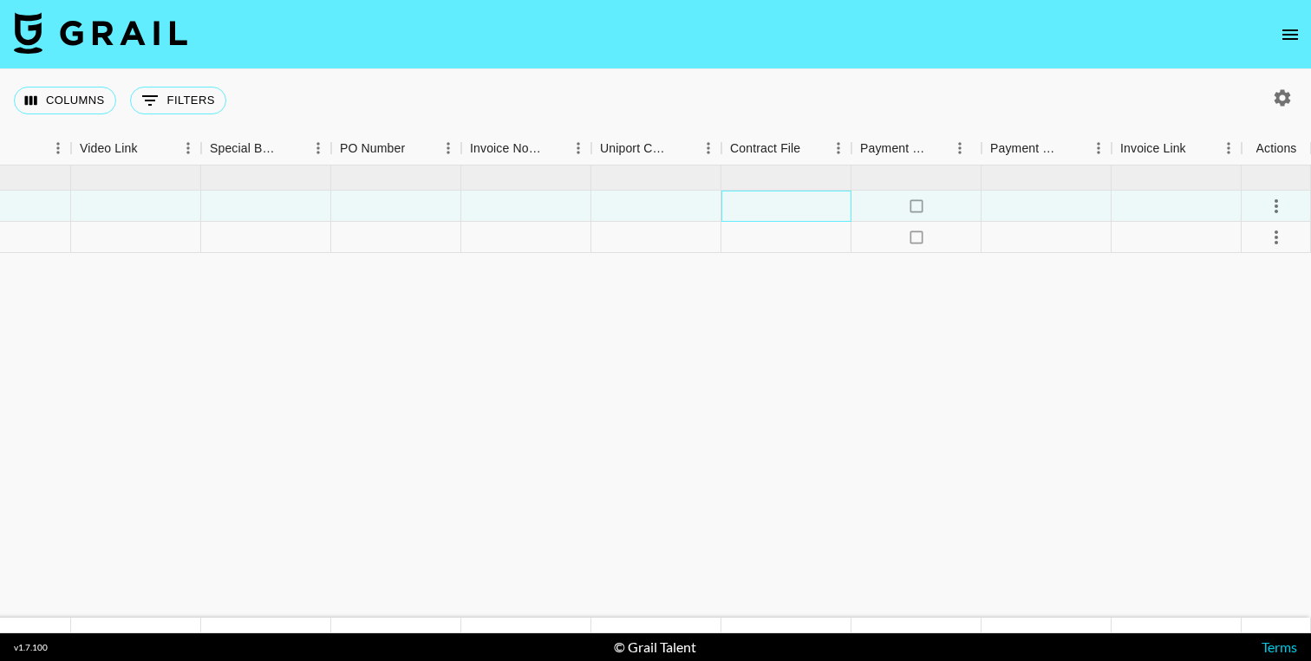
click at [765, 206] on div at bounding box center [786, 206] width 130 height 31
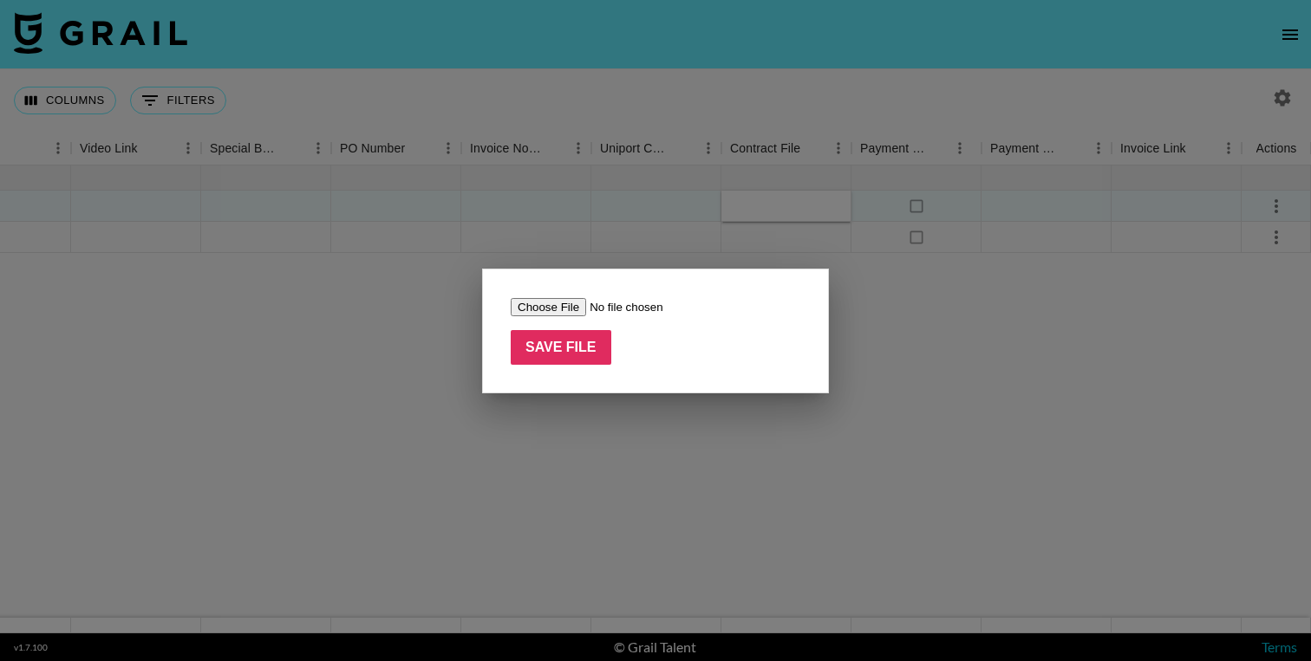
click at [552, 312] on input "file" at bounding box center [620, 307] width 219 height 18
type input "C:\fakepath\influencer-wl-contract-[PERSON_NAME].pdf"
click at [548, 351] on input "Save File" at bounding box center [561, 347] width 101 height 35
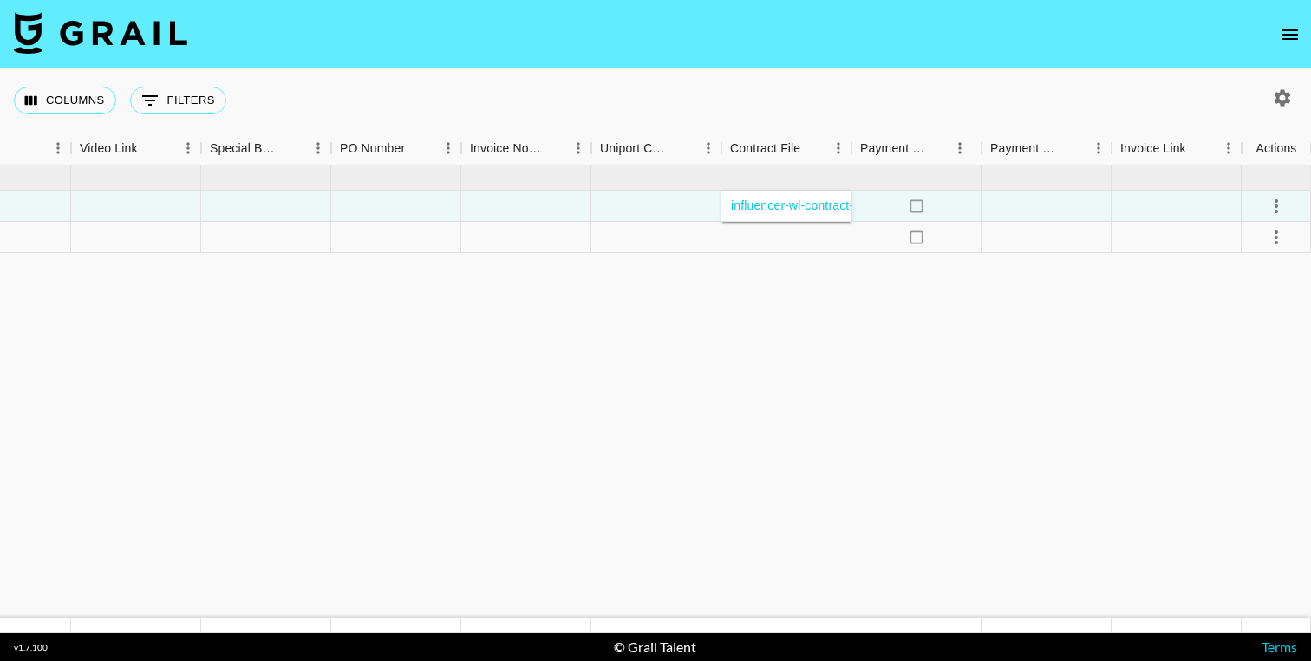
click at [791, 248] on div at bounding box center [786, 237] width 130 height 31
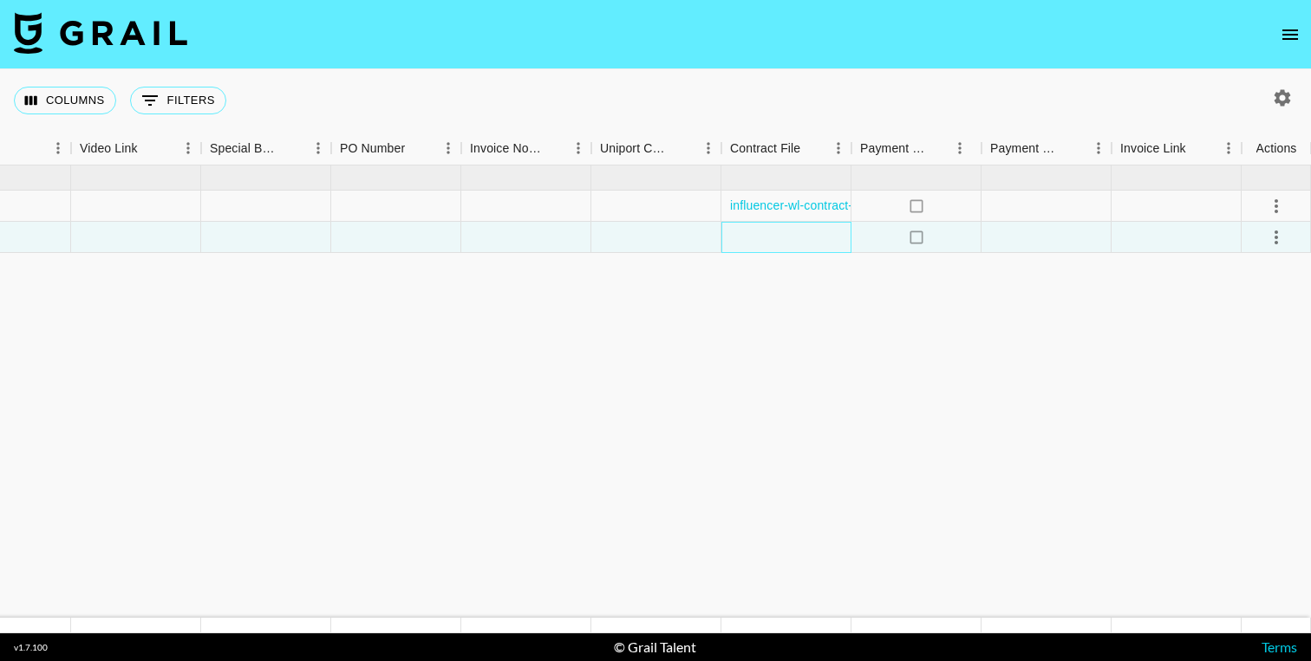
click at [791, 248] on div at bounding box center [786, 237] width 130 height 31
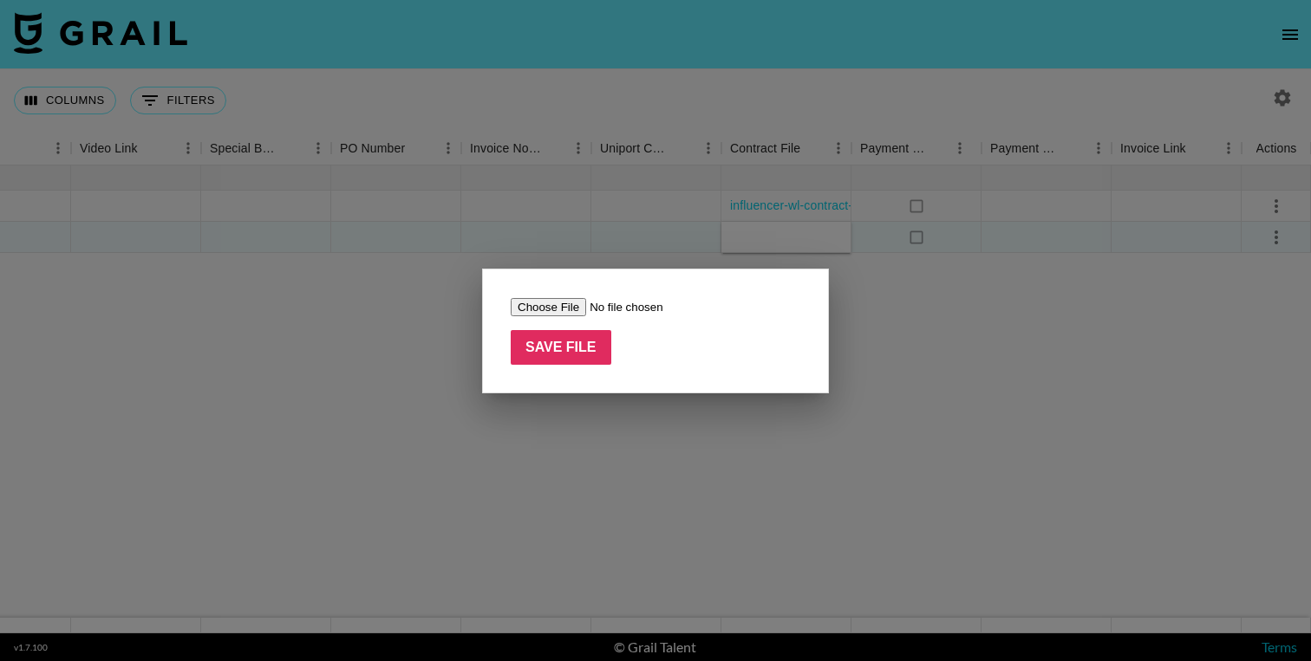
click at [555, 311] on input "file" at bounding box center [620, 307] width 219 height 18
type input "C:\fakepath\BHN Influencer Marketing Agreement - [PERSON_NAME] REVISED.docx.pdf"
click at [569, 348] on input "Save File" at bounding box center [561, 347] width 101 height 35
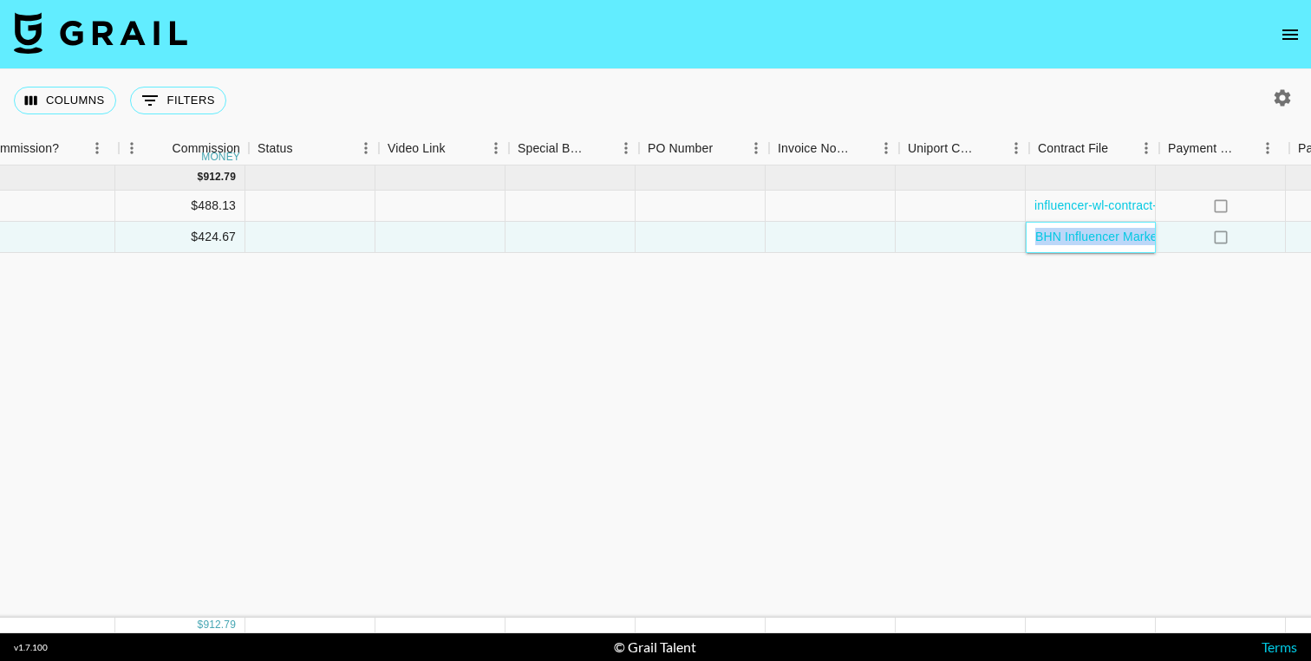
scroll to position [0, 1433]
click at [935, 401] on div "[DATE] ( 2 ) $ 9,350.00 $ 912.79 recKOjnRq18trhwML [PERSON_NAME] [PERSON_NAME][…" at bounding box center [92, 392] width 3051 height 453
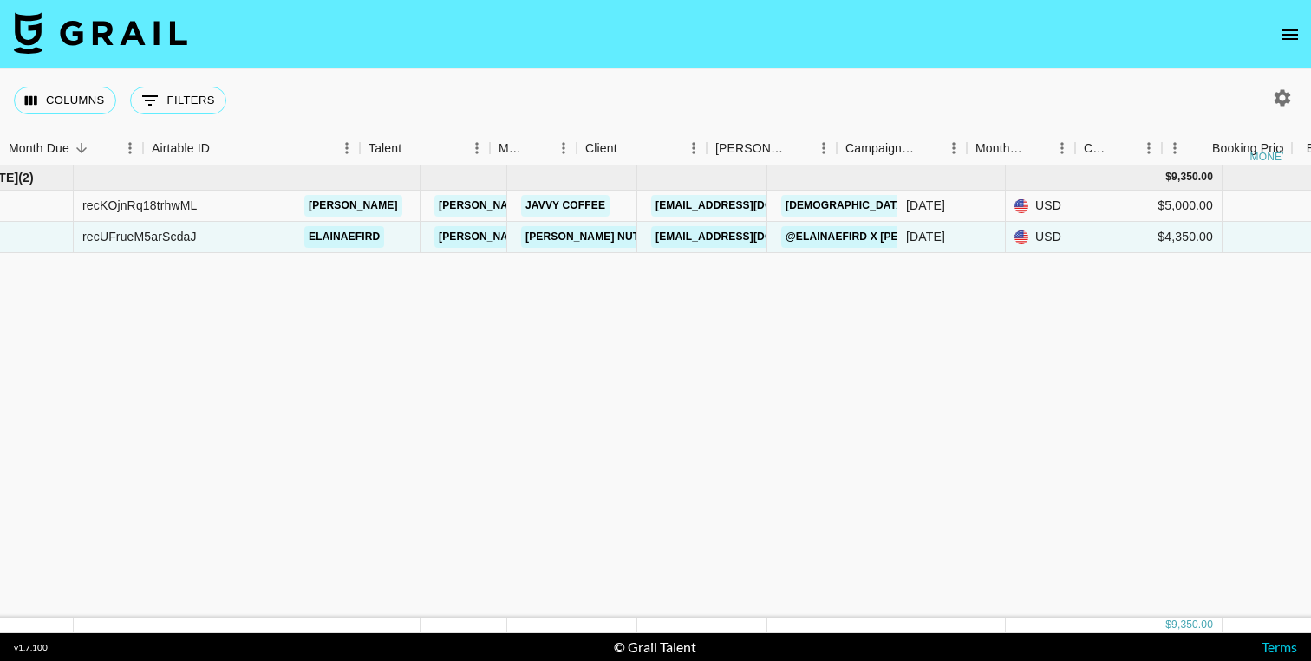
scroll to position [0, 0]
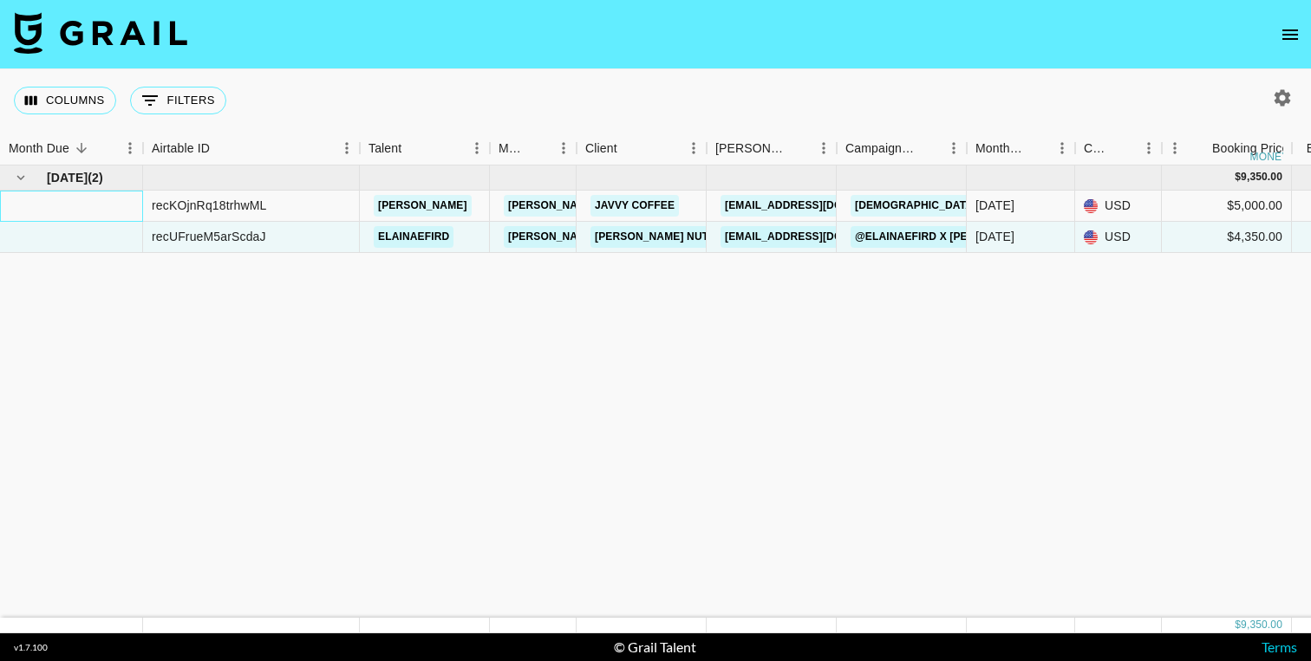
click at [78, 205] on div at bounding box center [71, 206] width 143 height 31
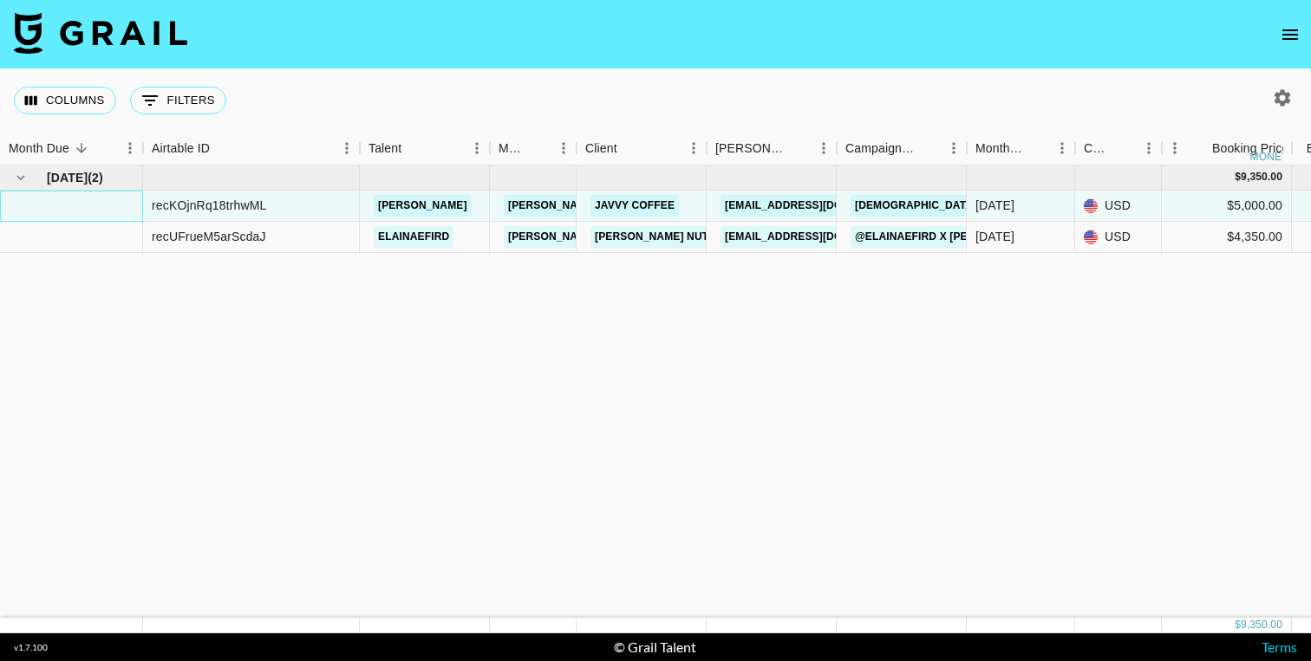
click at [78, 205] on div at bounding box center [71, 206] width 143 height 31
click at [90, 244] on div at bounding box center [71, 237] width 143 height 31
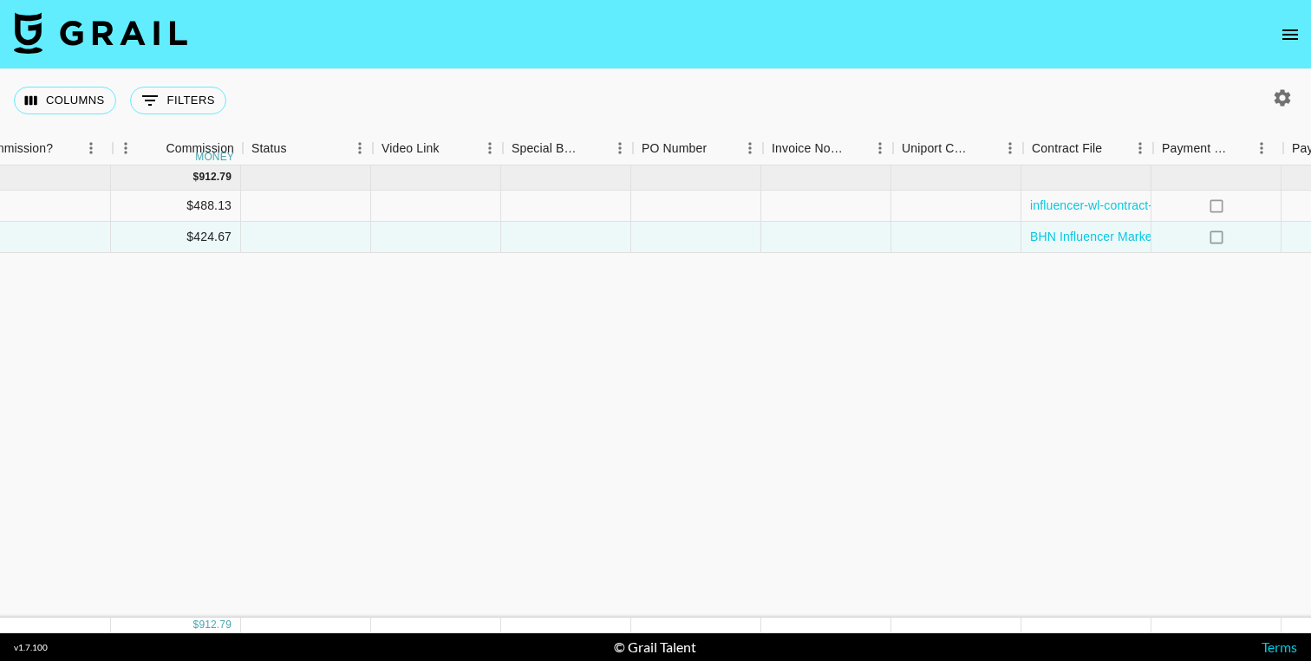
scroll to position [0, 1439]
click at [435, 205] on div at bounding box center [438, 206] width 130 height 31
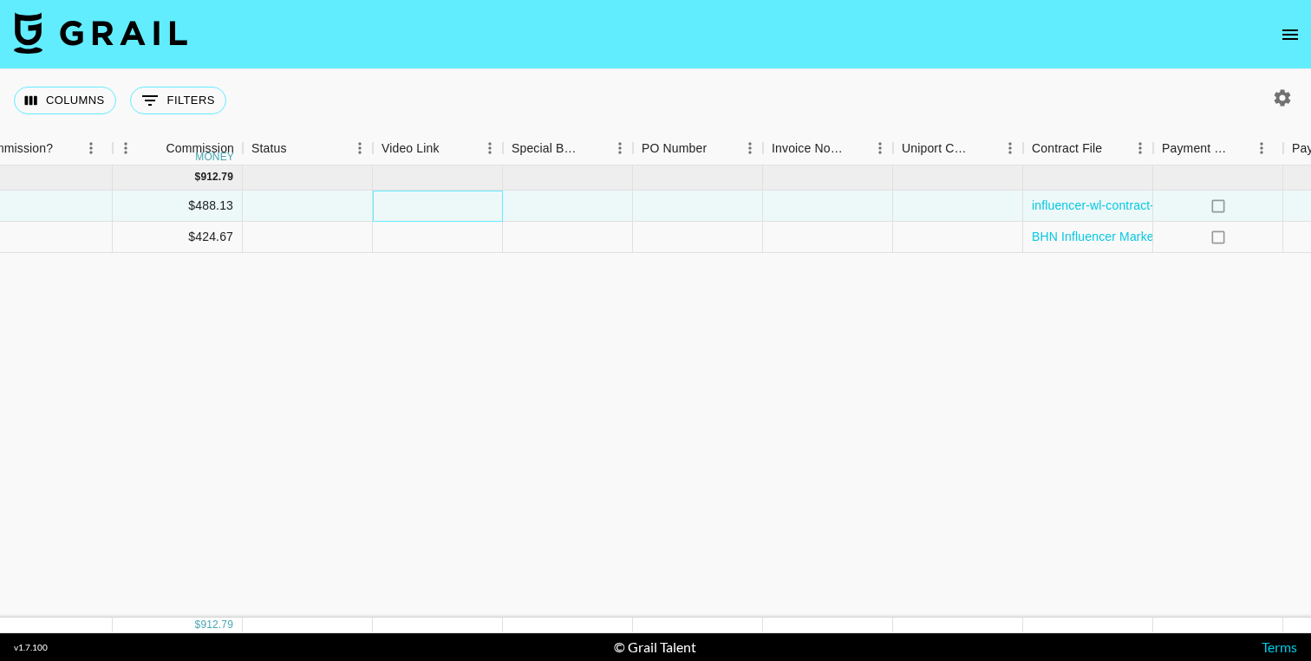
click at [415, 205] on div at bounding box center [438, 206] width 130 height 31
click at [534, 218] on div at bounding box center [568, 206] width 130 height 31
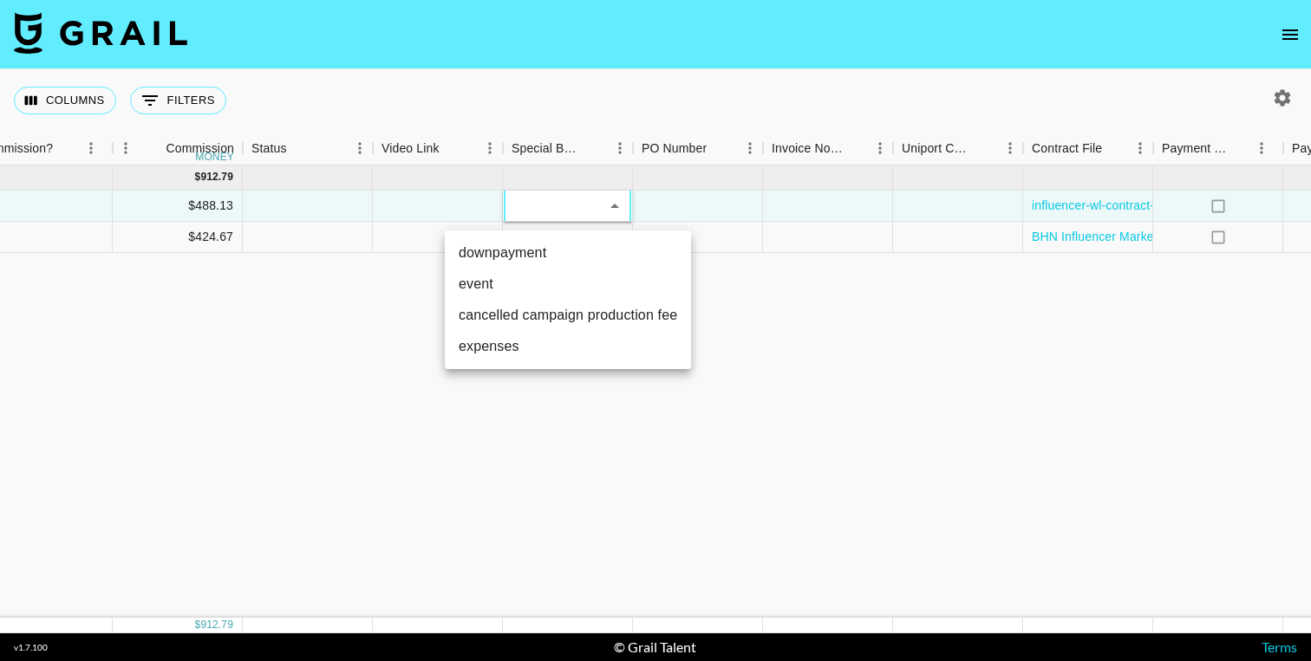
click at [515, 283] on li "event" at bounding box center [568, 284] width 246 height 31
type input "event"
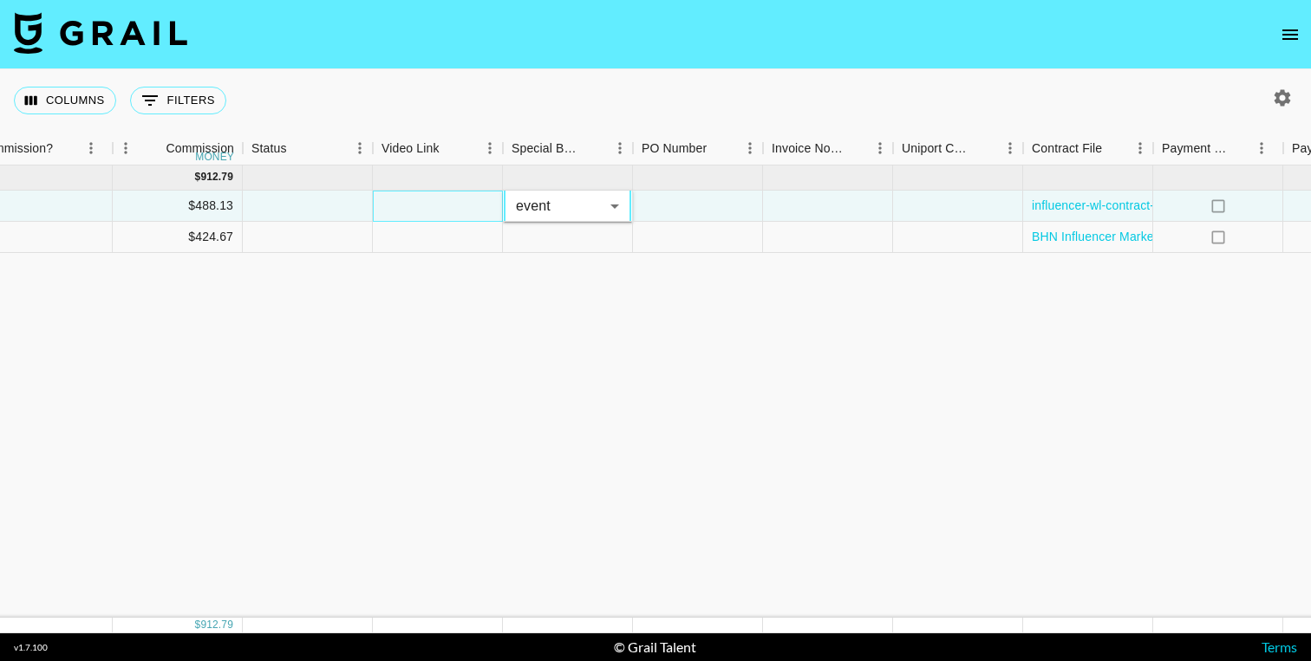
click at [452, 201] on div at bounding box center [438, 206] width 130 height 31
click at [620, 317] on div "[DATE] ( 2 ) $ 9,350.00 $ 912.79 recKOjnRq18trhwML [PERSON_NAME] [PERSON_NAME][…" at bounding box center [86, 392] width 3051 height 453
click at [816, 215] on div at bounding box center [828, 206] width 130 height 31
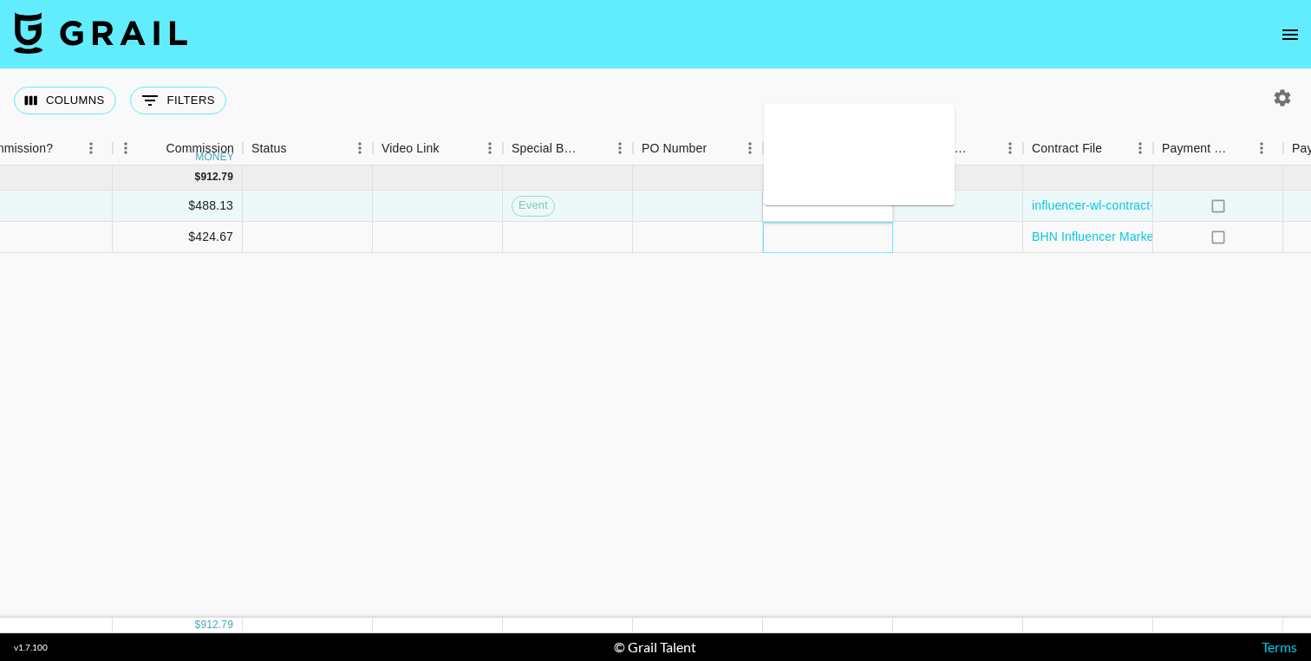
click at [819, 235] on div at bounding box center [828, 237] width 130 height 31
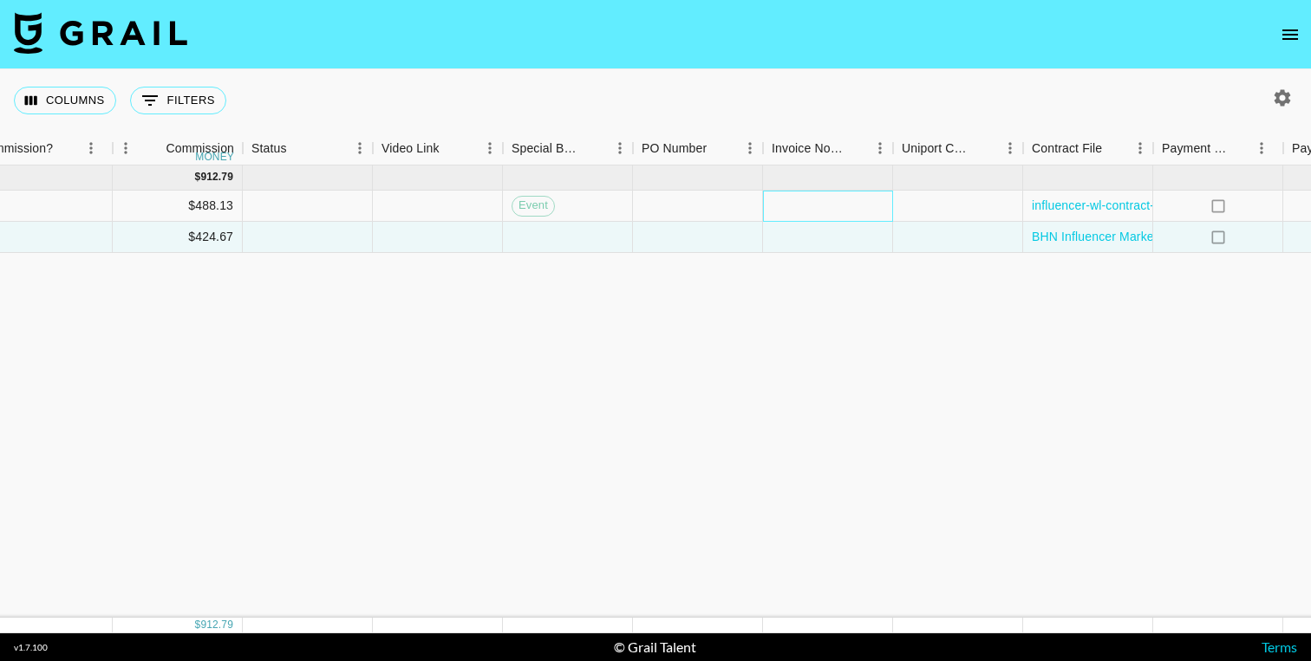
click at [809, 205] on div at bounding box center [828, 206] width 130 height 31
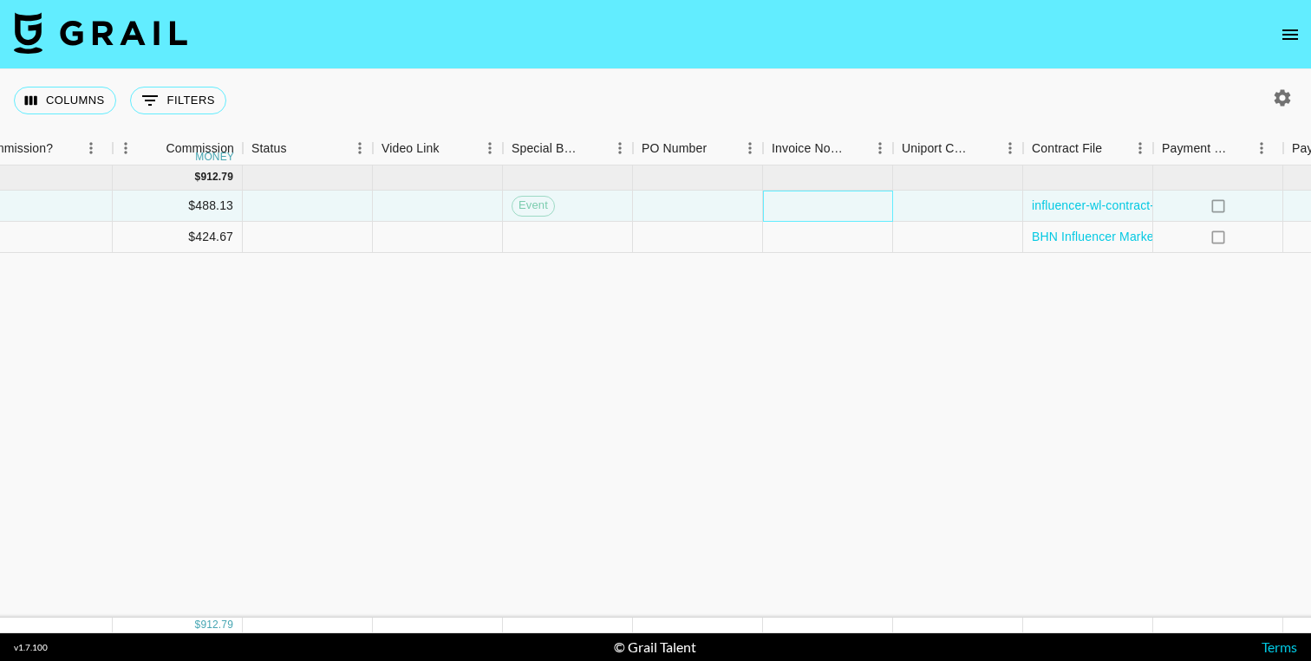
click at [809, 205] on div at bounding box center [828, 206] width 130 height 31
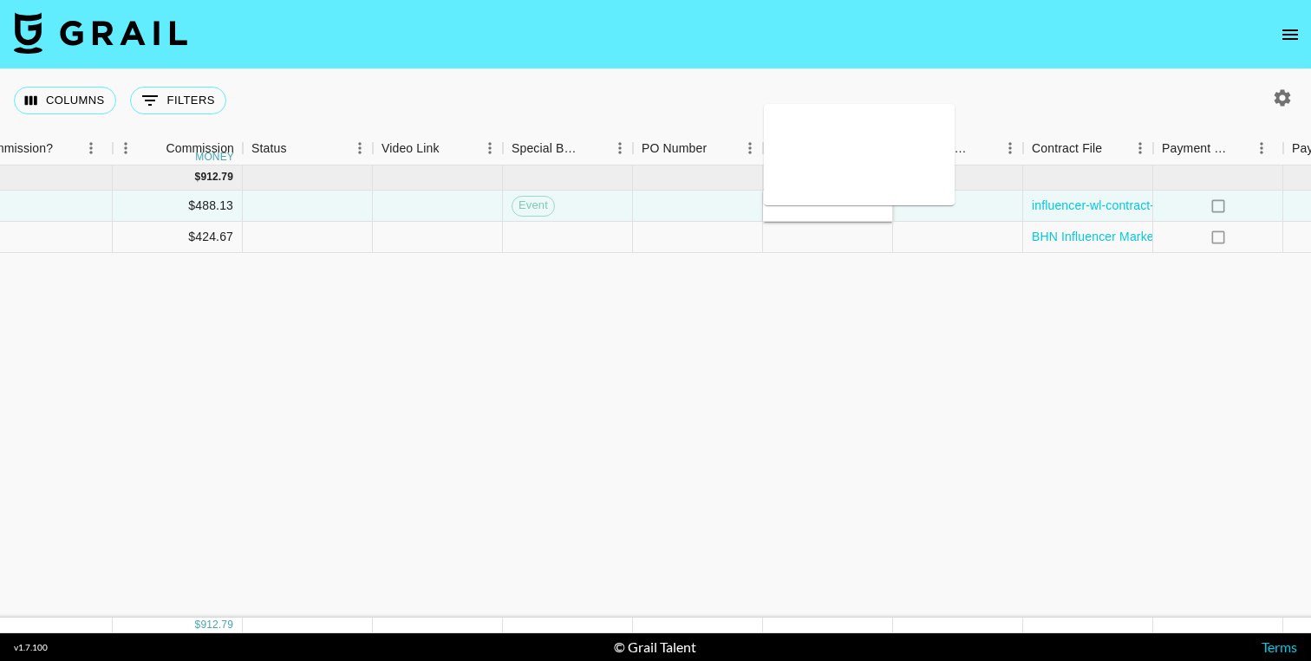
click at [793, 355] on div "[DATE] ( 2 ) $ 9,350.00 $ 912.79 recKOjnRq18trhwML [PERSON_NAME] [PERSON_NAME][…" at bounding box center [86, 392] width 3051 height 453
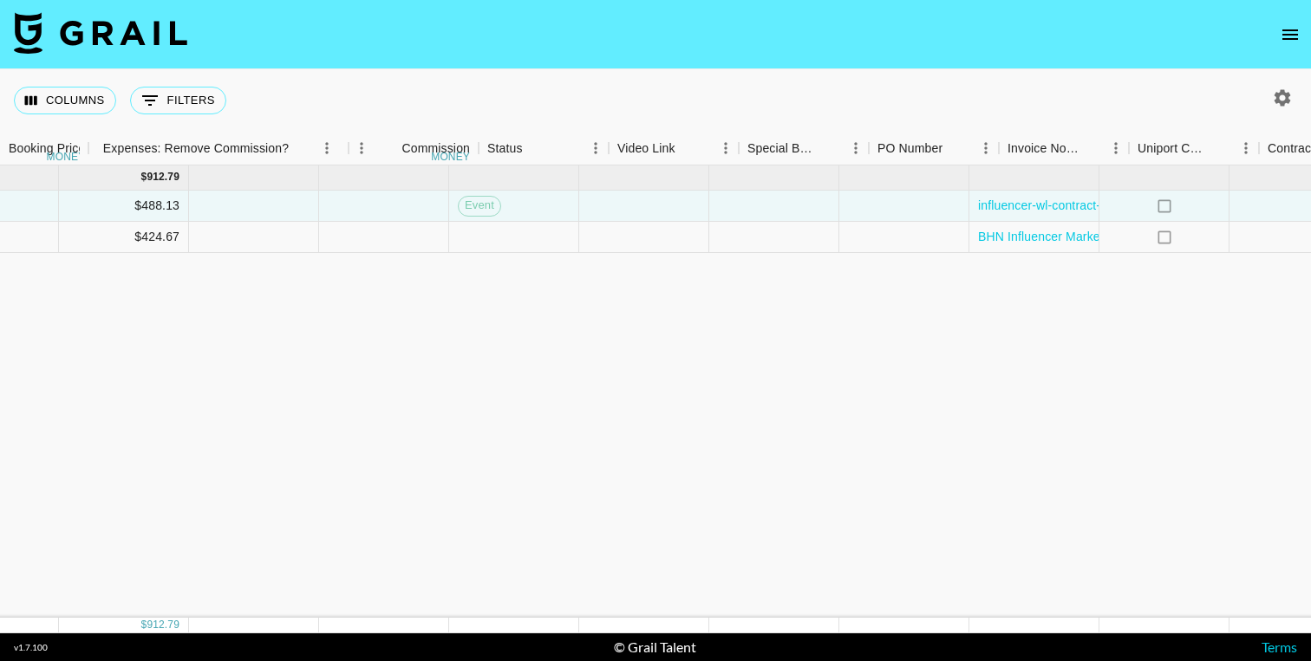
scroll to position [0, 1741]
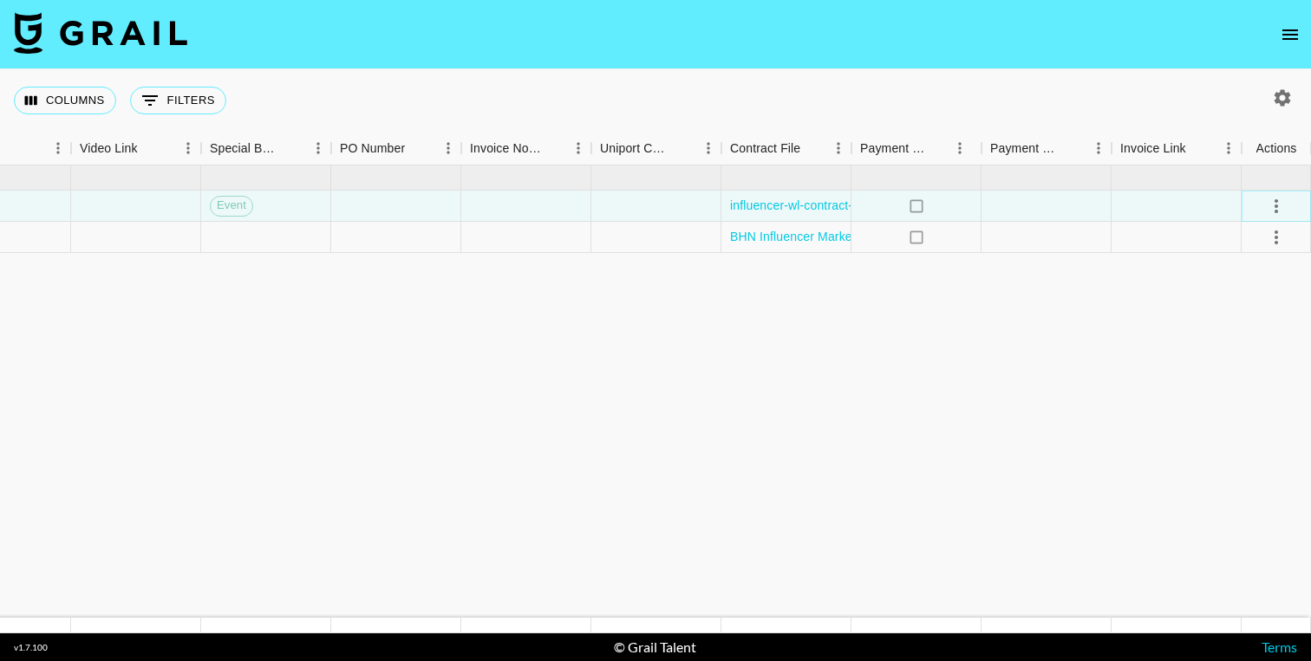
click at [1267, 211] on icon "select merge strategy" at bounding box center [1276, 206] width 21 height 21
click at [1236, 374] on div "Approve" at bounding box center [1238, 368] width 53 height 21
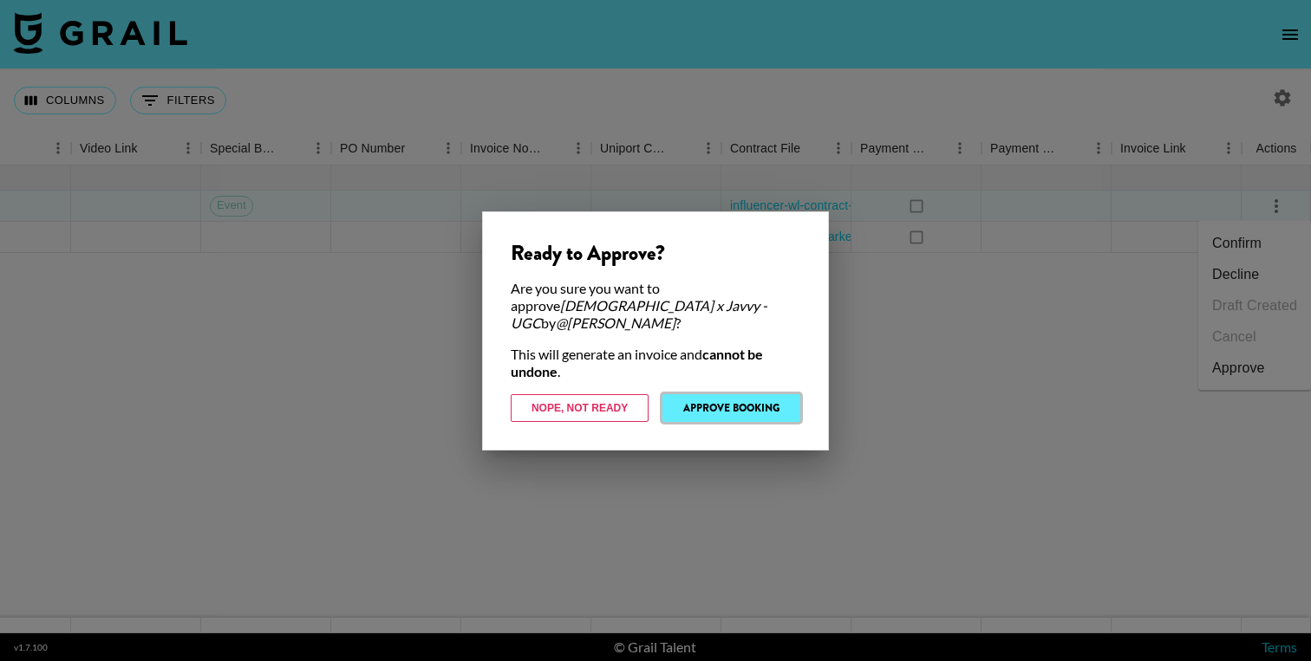
click at [733, 401] on button "Approve Booking" at bounding box center [731, 408] width 138 height 28
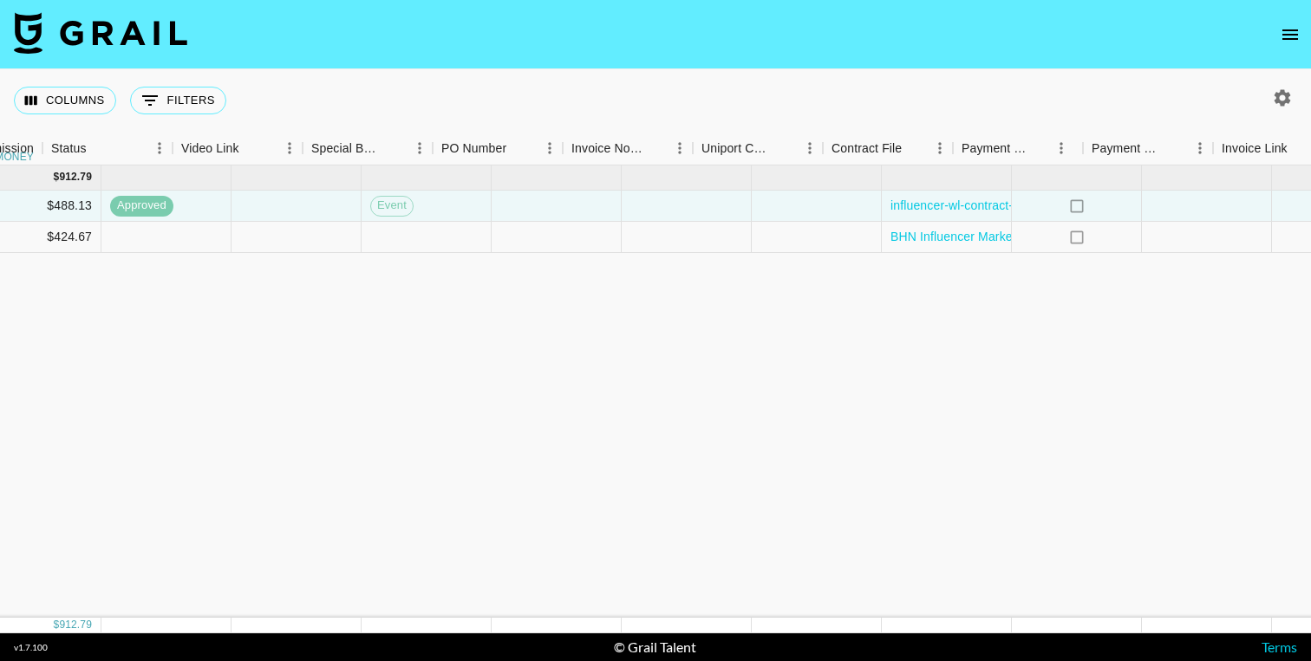
scroll to position [0, 1648]
